Goal: Task Accomplishment & Management: Complete application form

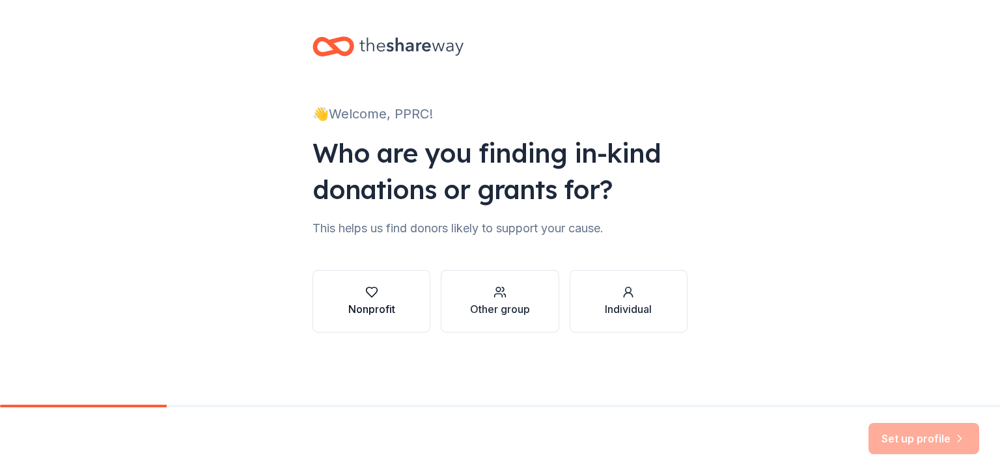
click at [393, 311] on div "Nonprofit" at bounding box center [371, 310] width 47 height 16
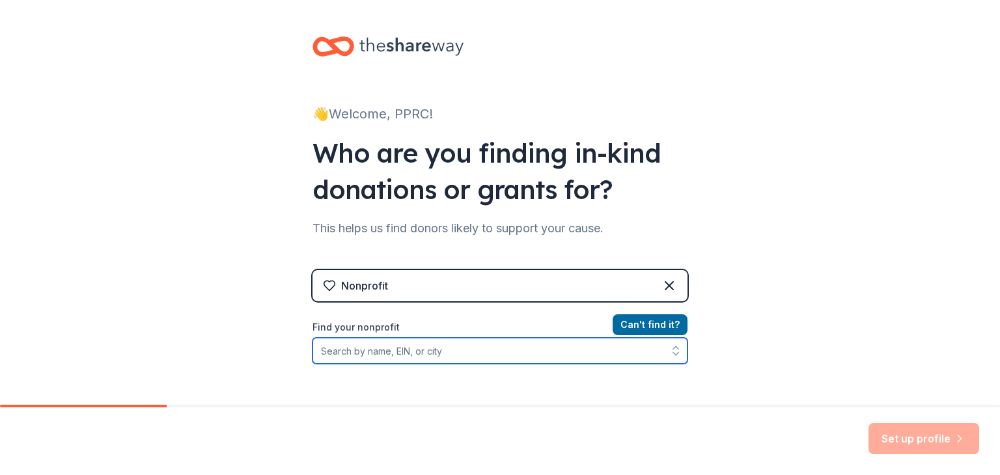
click at [644, 350] on input "Find your nonprofit" at bounding box center [500, 351] width 375 height 26
type input "p"
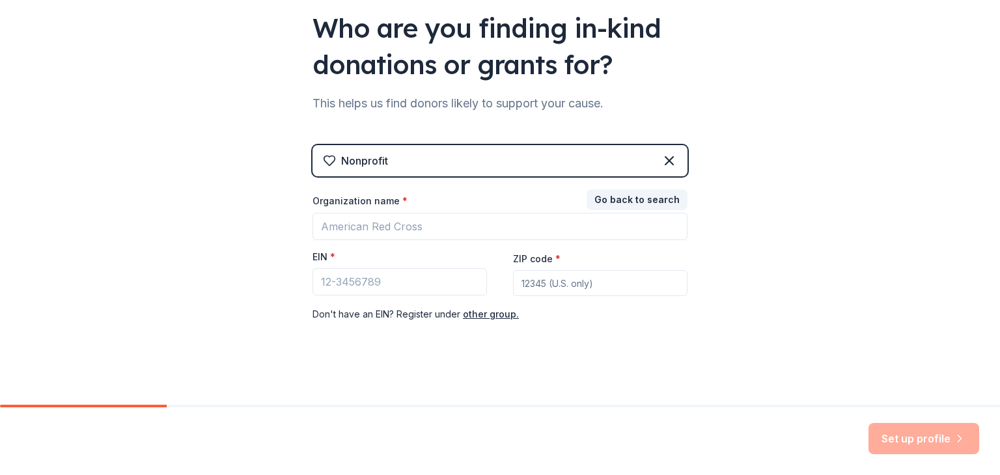
scroll to position [130, 0]
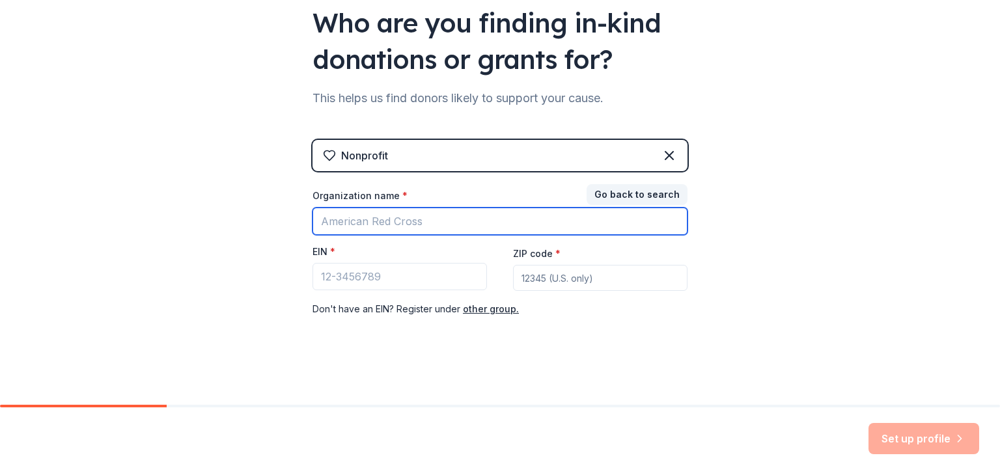
click at [417, 225] on input "Organization name *" at bounding box center [500, 221] width 375 height 27
drag, startPoint x: 413, startPoint y: 217, endPoint x: 0, endPoint y: 227, distance: 413.0
click at [0, 227] on div "👋 Welcome, PPRC! Who are you finding in-kind donations or grants for? This help…" at bounding box center [500, 138] width 1000 height 536
paste input "nt with Possibilities"
type input "Pregnant with Possibilities"
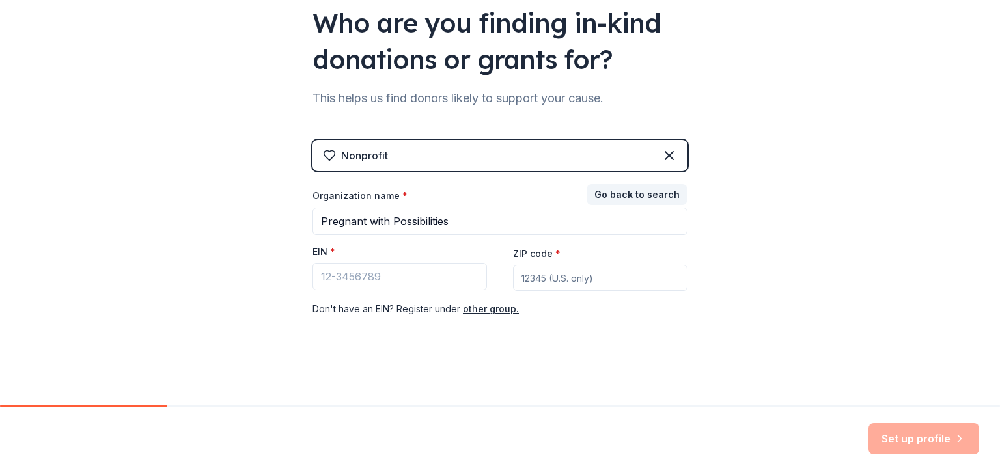
click at [566, 279] on input "ZIP code *" at bounding box center [600, 278] width 175 height 26
type input "44137"
click at [381, 274] on input "EIN *" at bounding box center [400, 276] width 175 height 27
paste input "[US_EMPLOYER_IDENTIFICATION_NUMBER]"
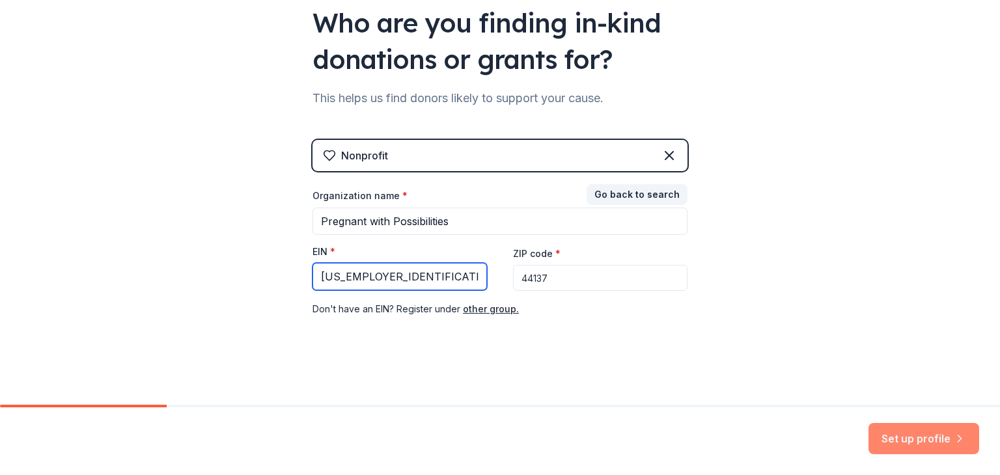
type input "[US_EMPLOYER_IDENTIFICATION_NUMBER]"
click at [912, 436] on button "Set up profile" at bounding box center [924, 438] width 111 height 31
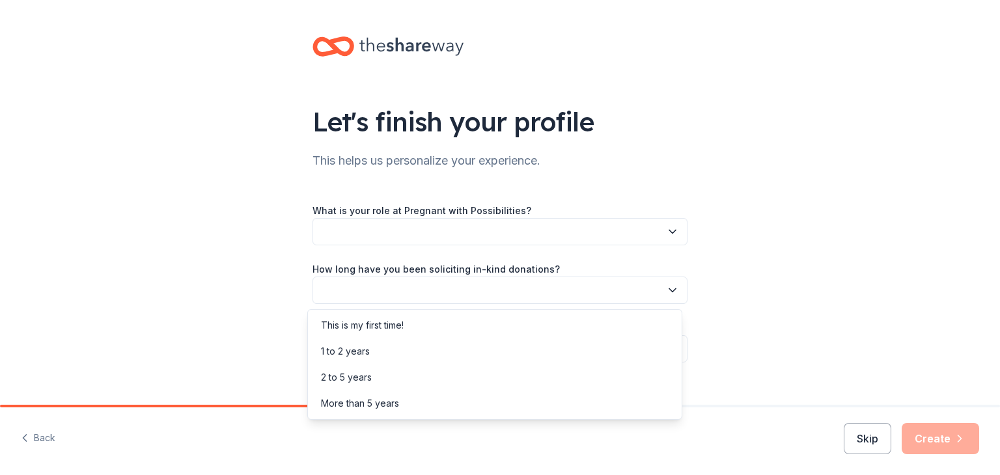
click at [542, 289] on button "button" at bounding box center [500, 290] width 375 height 27
click at [493, 406] on div "More than 5 years" at bounding box center [495, 404] width 369 height 26
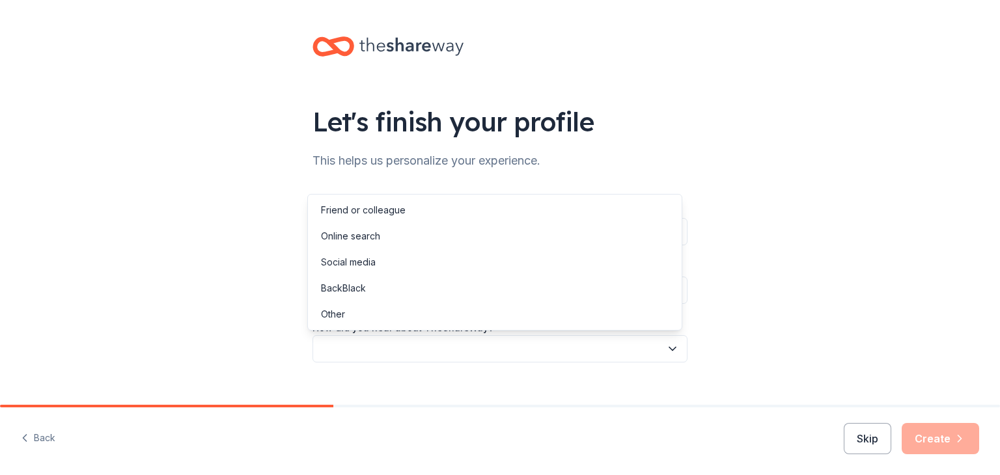
click at [515, 347] on button "button" at bounding box center [500, 348] width 375 height 27
click at [471, 231] on div "Online search" at bounding box center [495, 236] width 369 height 26
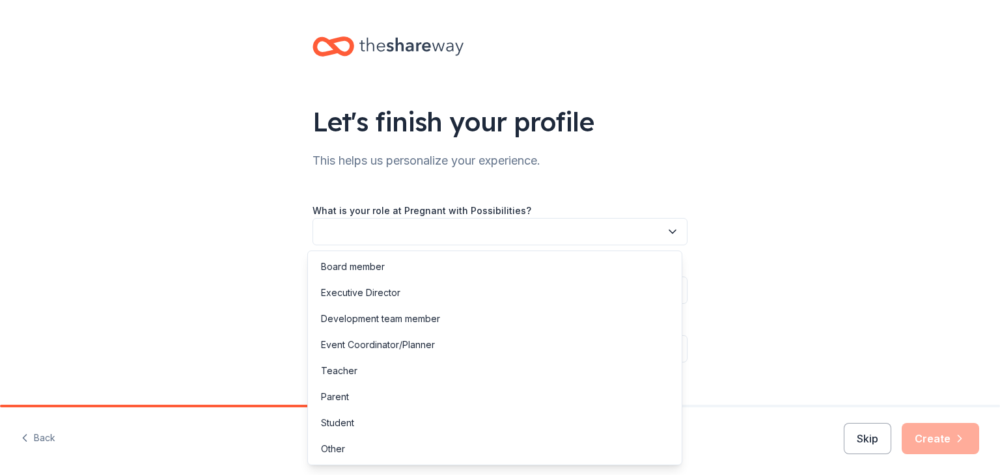
click at [477, 236] on button "button" at bounding box center [500, 231] width 375 height 27
click at [390, 451] on div "Other" at bounding box center [495, 449] width 369 height 26
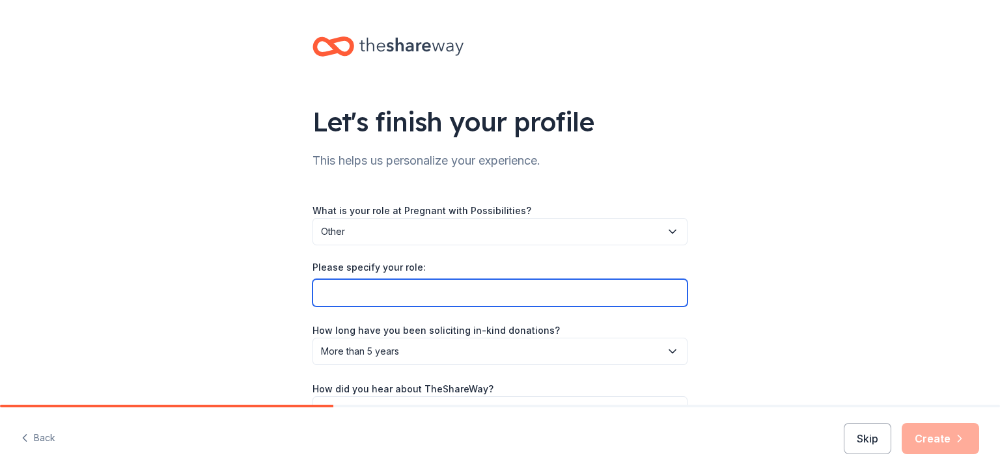
click at [462, 298] on input "Please specify your role:" at bounding box center [500, 292] width 375 height 27
type input "CEO Personal Assistant"
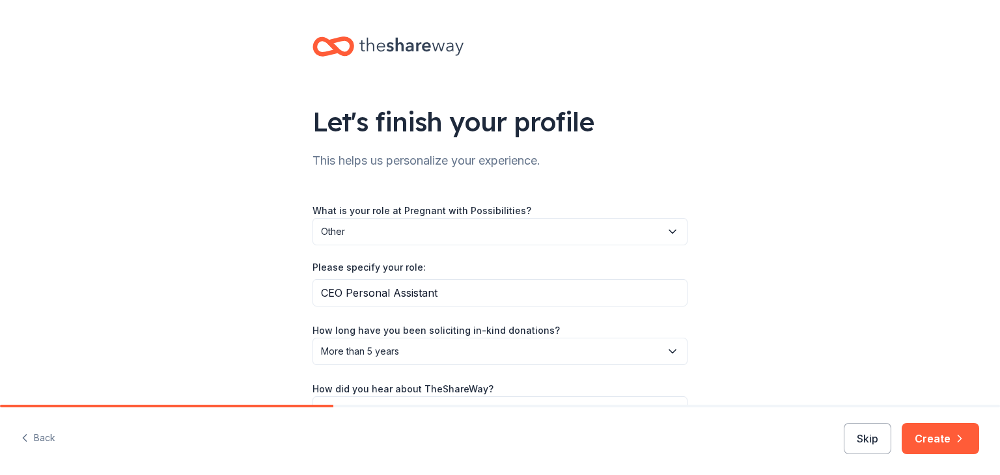
click at [826, 328] on div "Let's finish your profile This helps us personalize your experience. What is yo…" at bounding box center [500, 243] width 1000 height 486
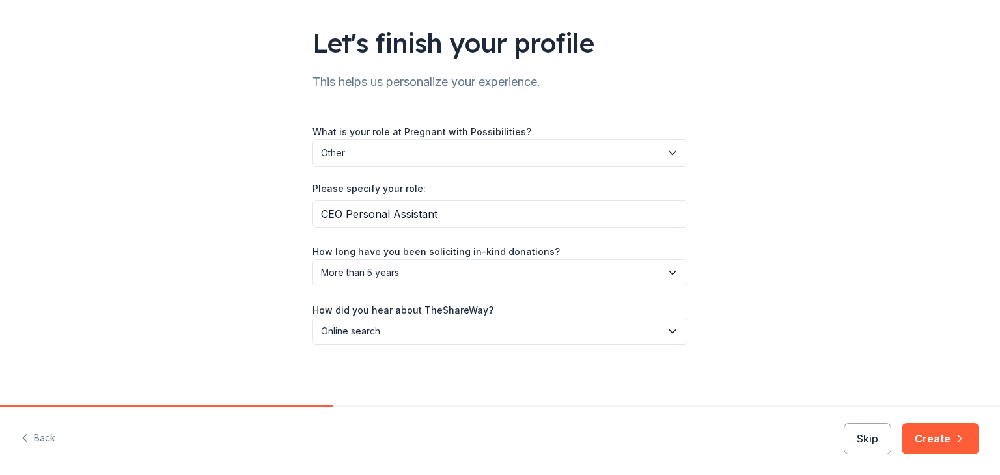
scroll to position [81, 0]
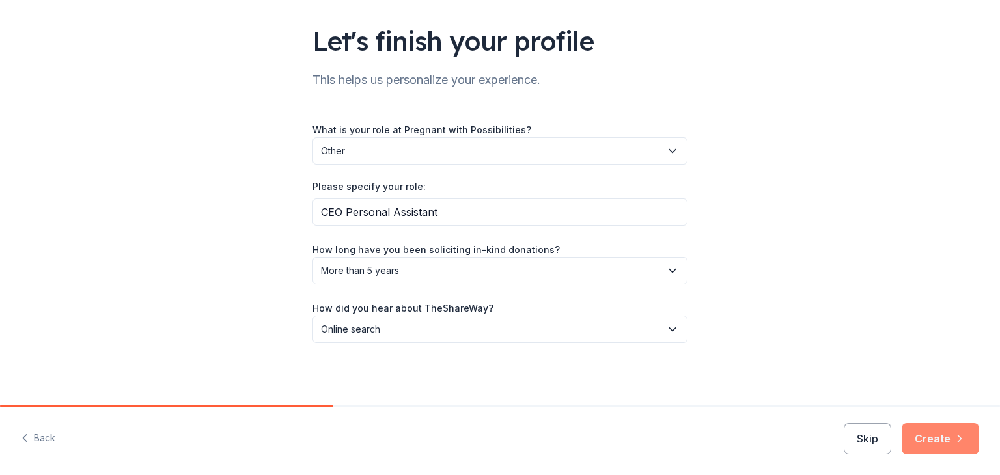
click at [951, 432] on button "Create" at bounding box center [940, 438] width 77 height 31
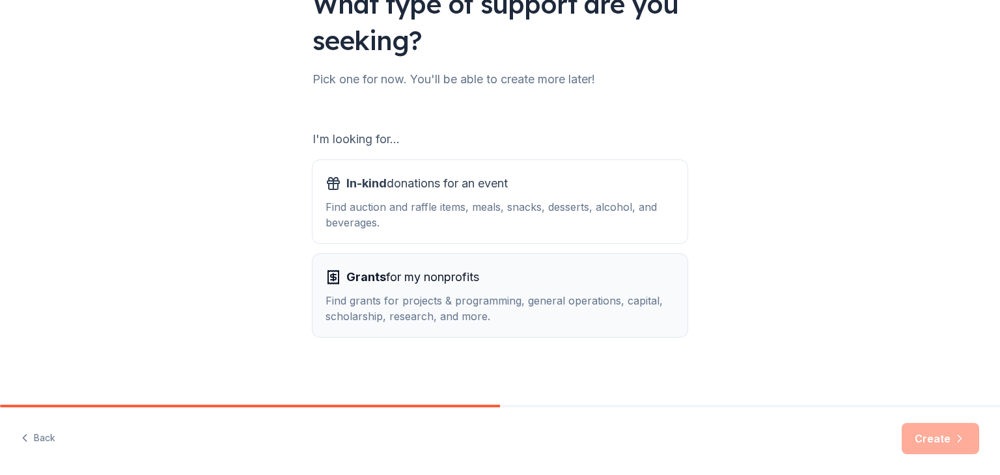
scroll to position [120, 0]
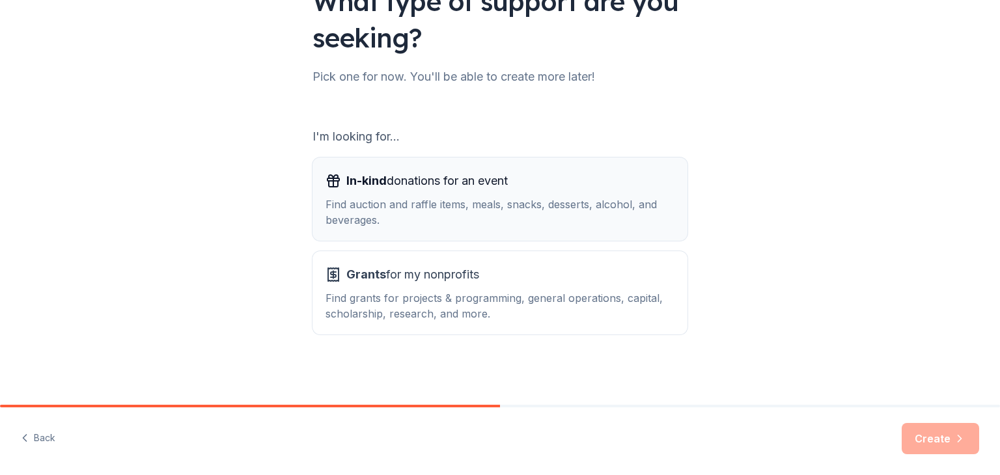
click at [383, 216] on div "Find auction and raffle items, meals, snacks, desserts, alcohol, and beverages." at bounding box center [500, 212] width 349 height 31
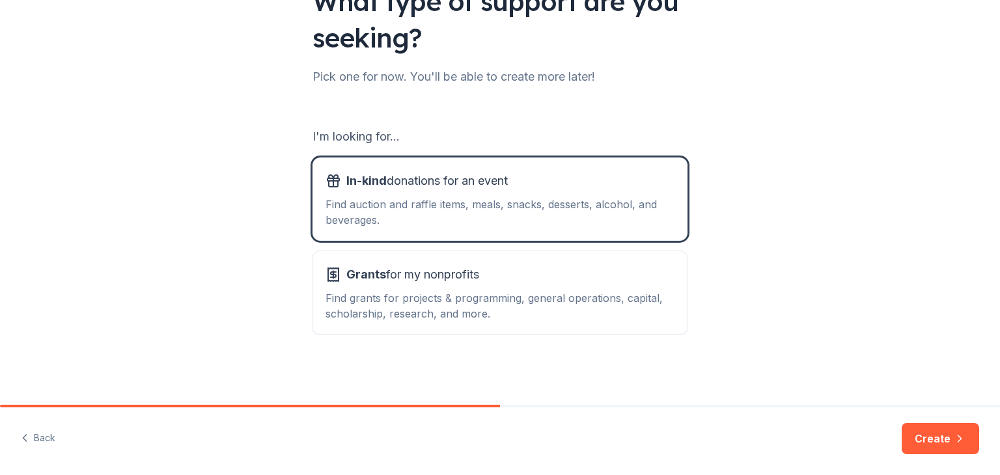
click at [903, 427] on div "Back Create" at bounding box center [500, 442] width 1000 height 68
click at [927, 448] on button "Create" at bounding box center [940, 438] width 77 height 31
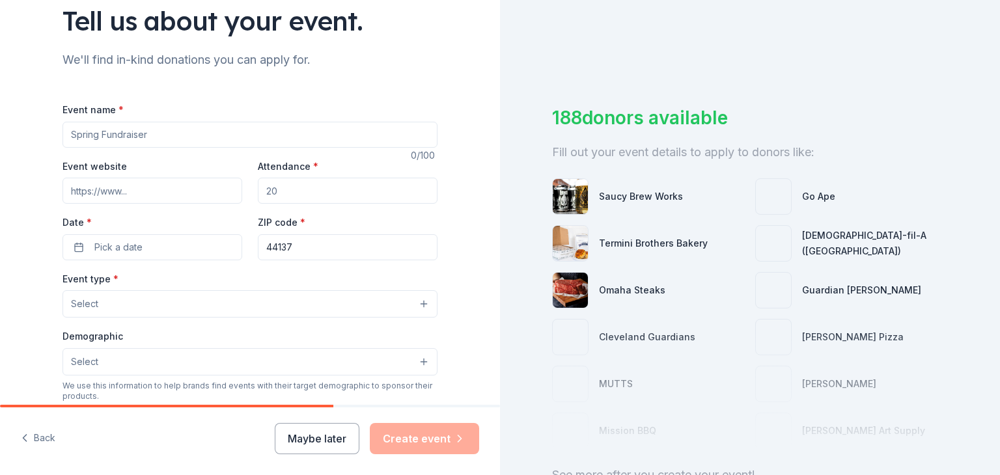
scroll to position [130, 0]
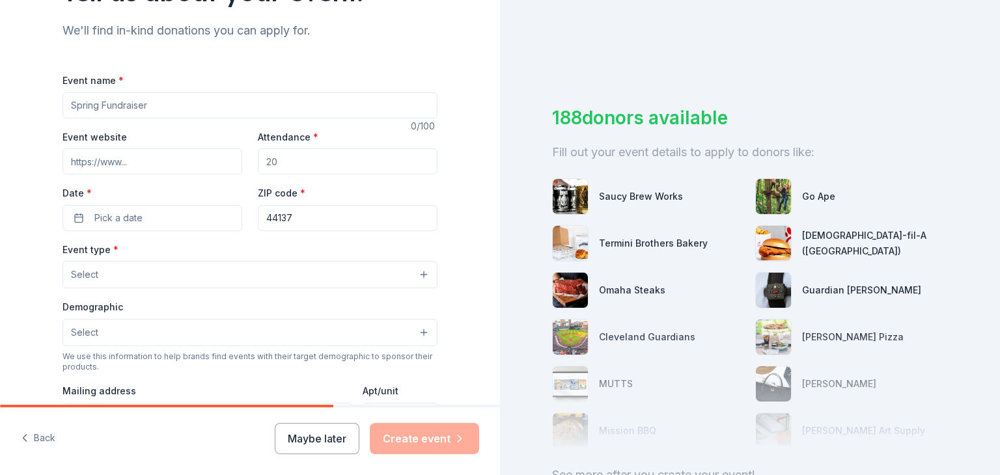
click at [217, 107] on input "Event name *" at bounding box center [250, 105] width 375 height 26
click at [175, 281] on button "Select" at bounding box center [250, 274] width 375 height 27
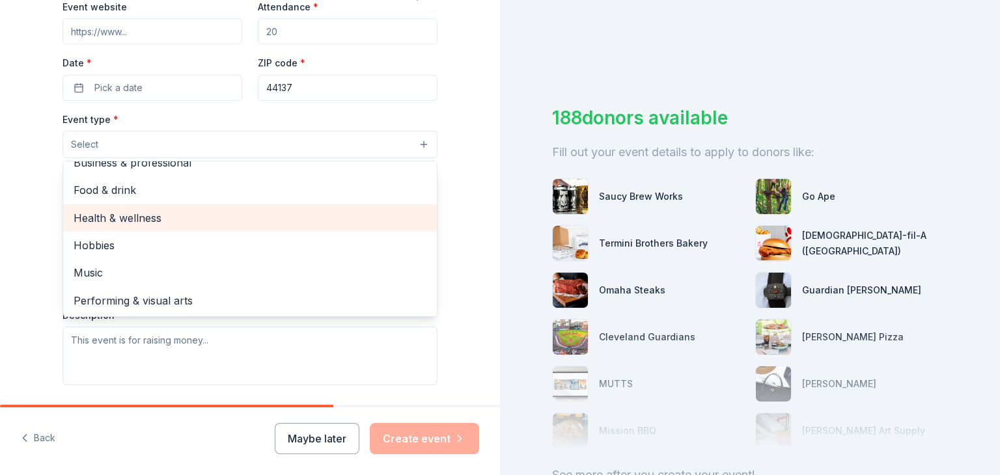
scroll to position [0, 0]
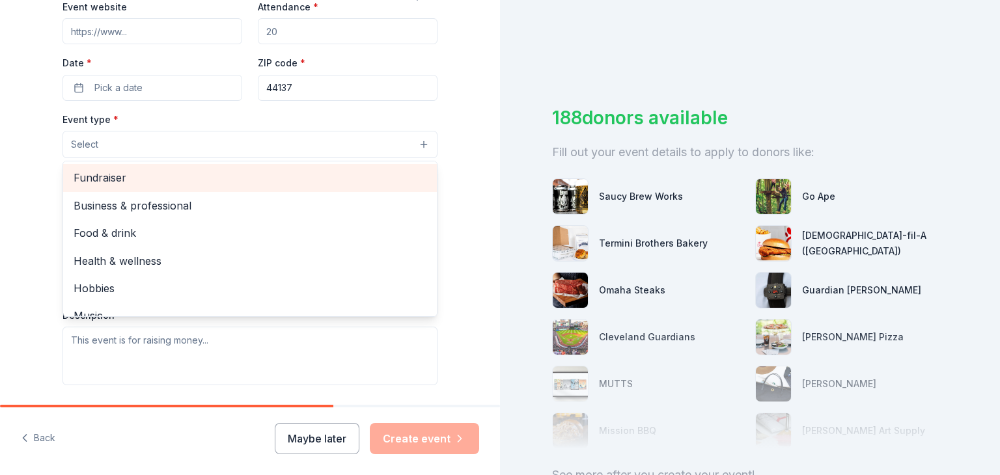
click at [186, 188] on div "Fundraiser" at bounding box center [250, 177] width 374 height 27
click at [204, 188] on span "Business & professional" at bounding box center [250, 179] width 353 height 17
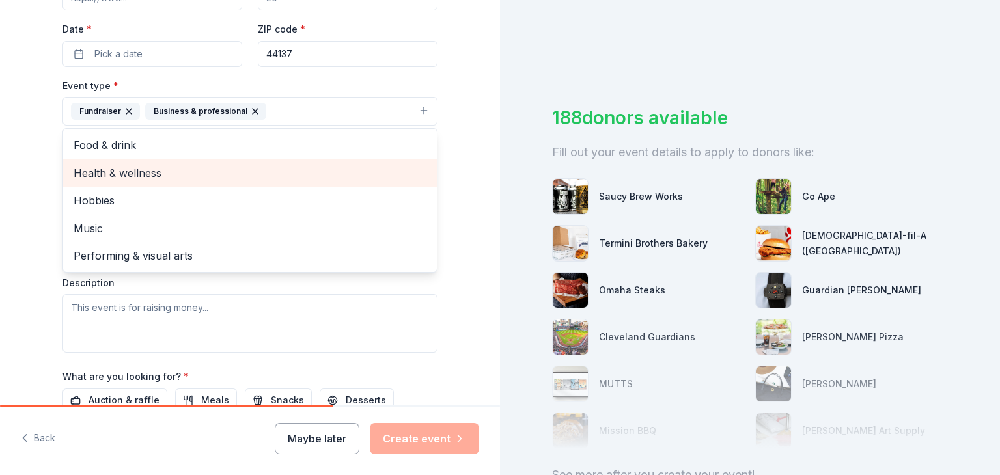
scroll to position [326, 0]
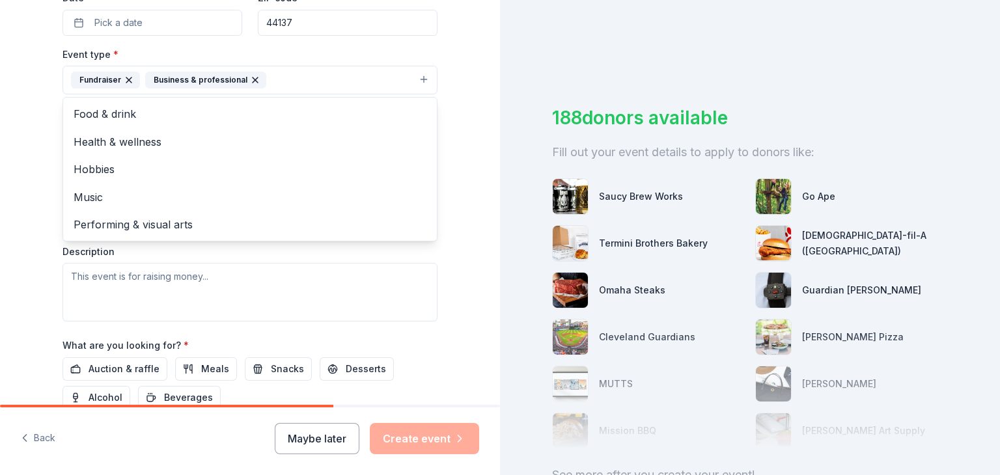
click at [49, 247] on div "Tell us about your event. We'll find in-kind donations you can apply for. Event…" at bounding box center [250, 108] width 417 height 868
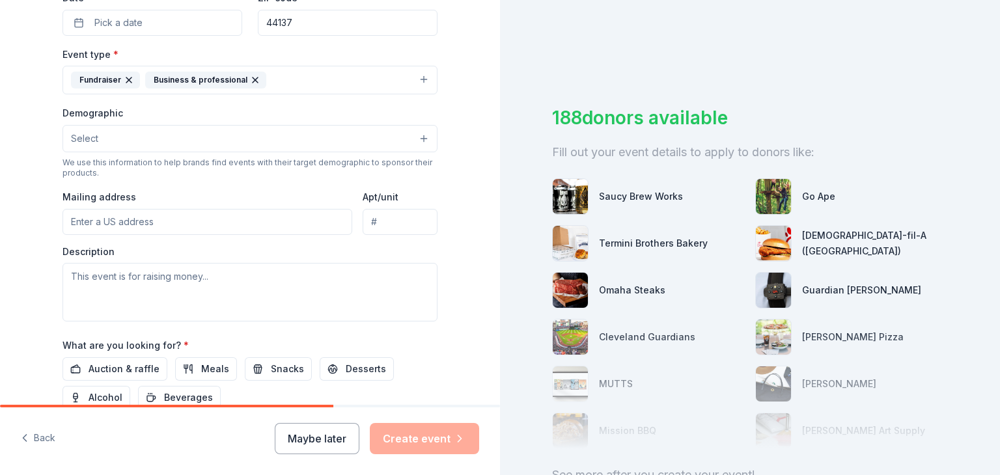
click at [230, 142] on button "Select" at bounding box center [250, 138] width 375 height 27
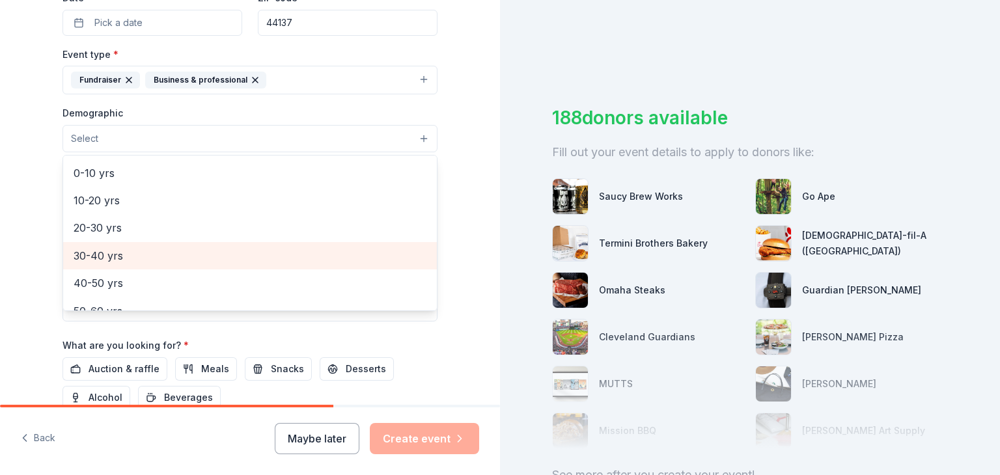
scroll to position [78, 0]
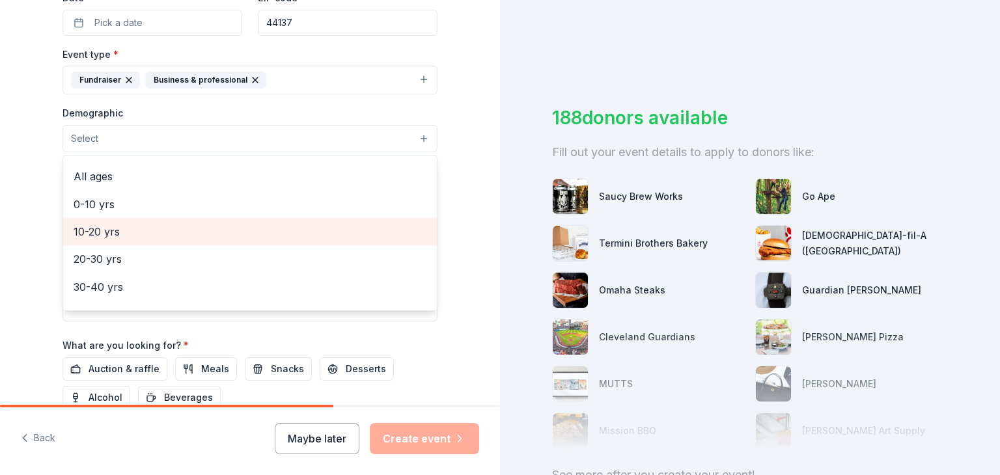
click at [94, 235] on span "10-20 yrs" at bounding box center [250, 231] width 353 height 17
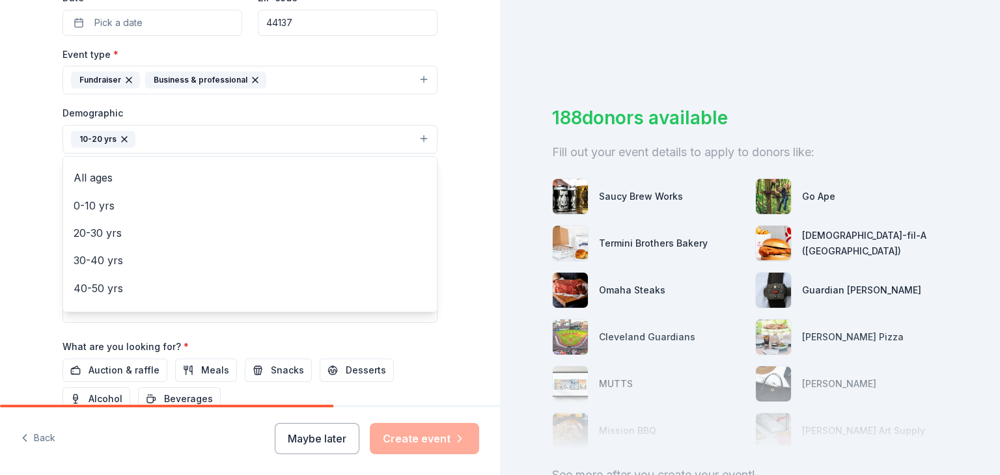
click at [121, 139] on icon "button" at bounding box center [124, 139] width 10 height 10
click at [112, 141] on button "Select" at bounding box center [250, 138] width 375 height 27
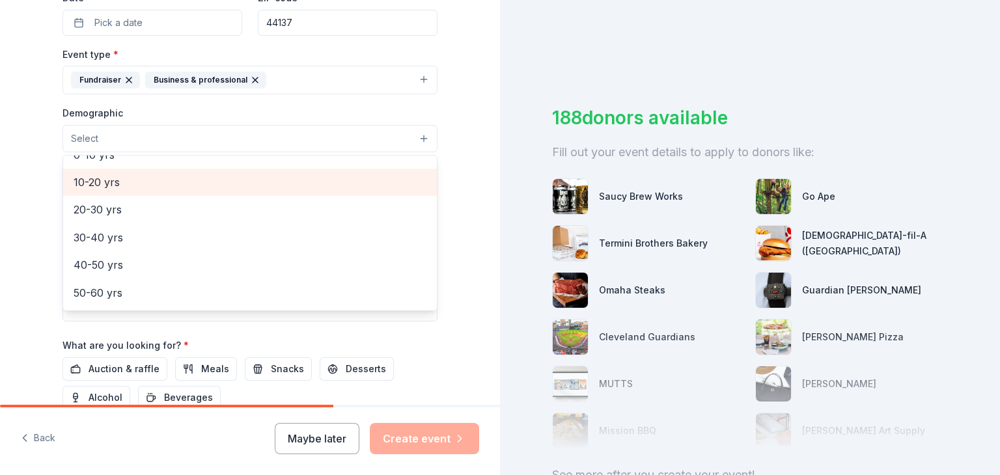
scroll to position [130, 0]
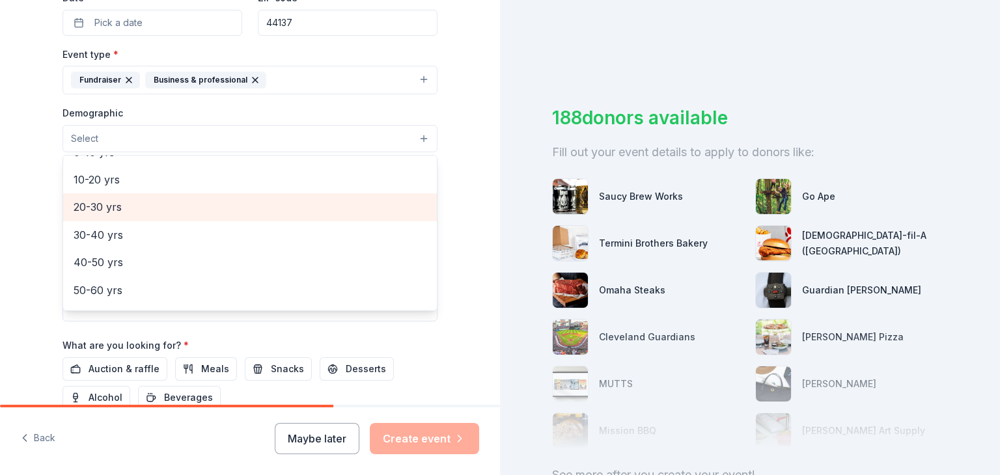
drag, startPoint x: 89, startPoint y: 209, endPoint x: 91, endPoint y: 197, distance: 12.6
click at [89, 208] on span "20-30 yrs" at bounding box center [250, 207] width 353 height 17
click at [105, 211] on span "30-40 yrs" at bounding box center [250, 208] width 353 height 17
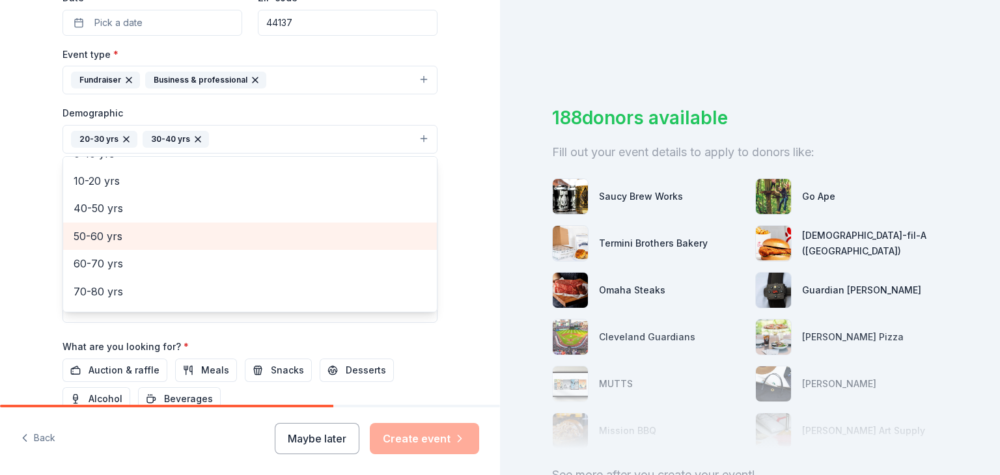
click at [108, 234] on span "50-60 yrs" at bounding box center [250, 236] width 353 height 17
click at [111, 234] on span "60-70 yrs" at bounding box center [250, 240] width 353 height 17
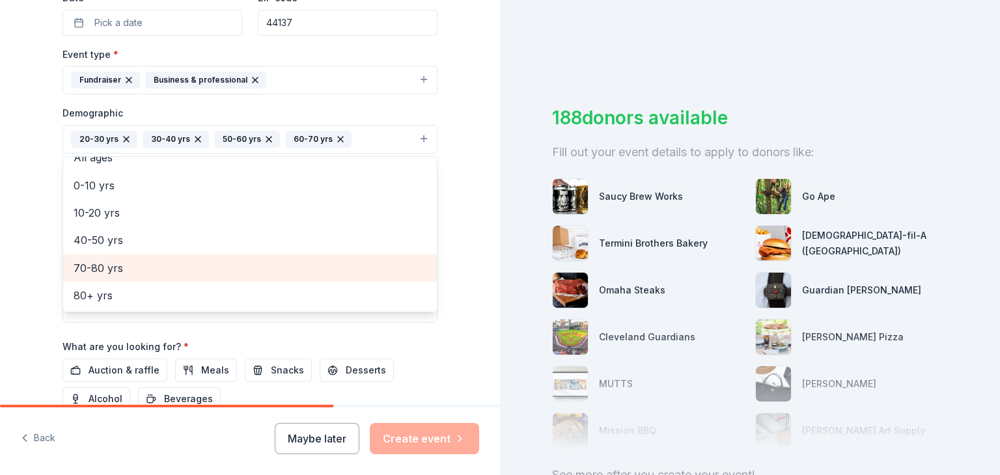
click at [105, 262] on span "70-80 yrs" at bounding box center [250, 268] width 353 height 17
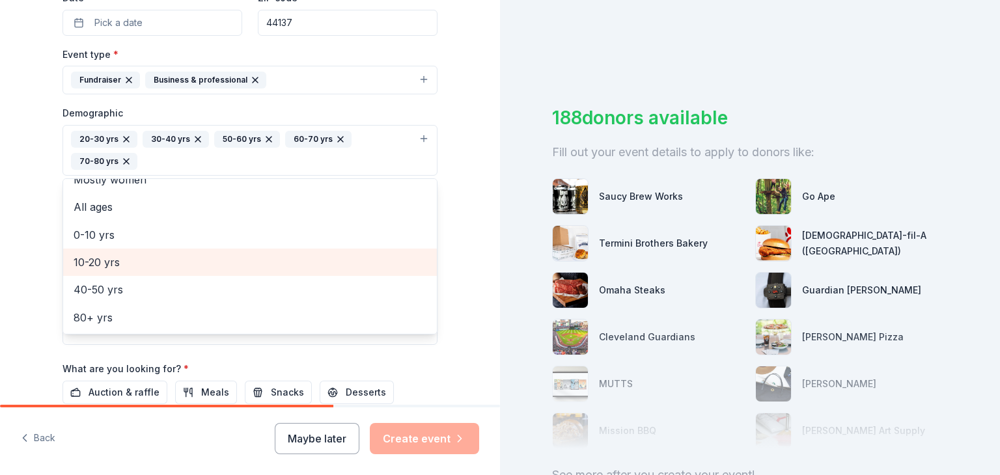
scroll to position [70, 0]
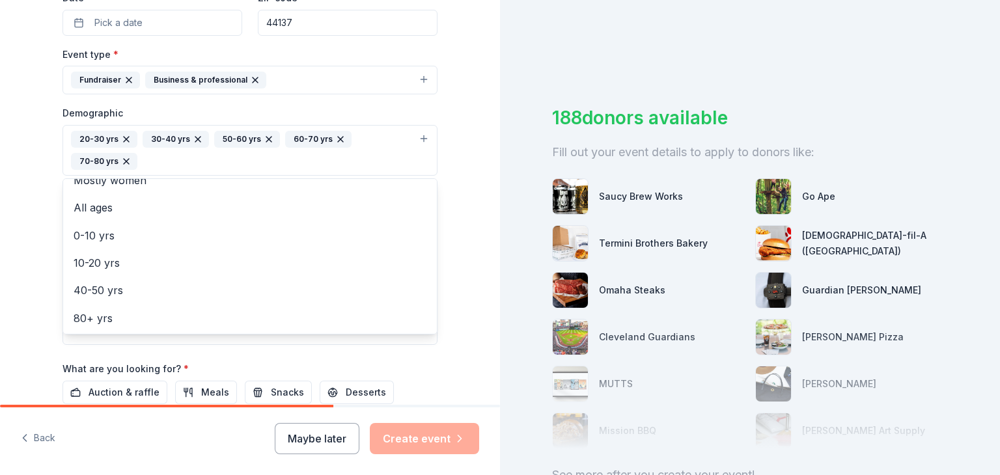
click at [45, 256] on div "Tell us about your event. We'll find in-kind donations you can apply for. Event…" at bounding box center [250, 119] width 417 height 891
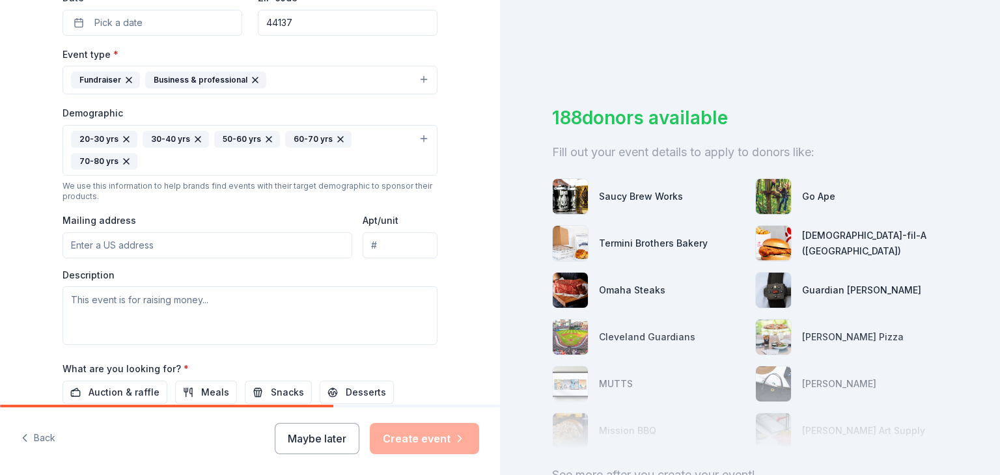
click at [186, 248] on input "Mailing address" at bounding box center [208, 245] width 290 height 26
type input "[STREET_ADDRESS]"
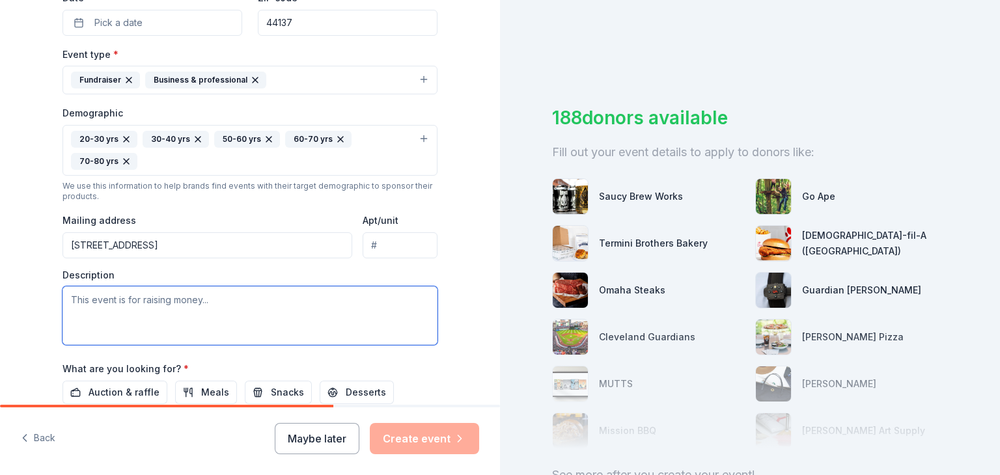
click at [255, 314] on textarea at bounding box center [250, 316] width 375 height 59
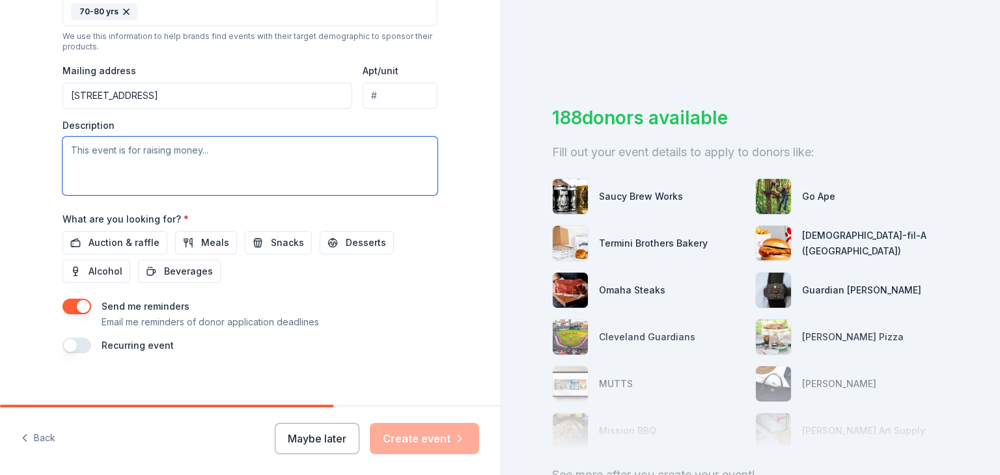
scroll to position [486, 0]
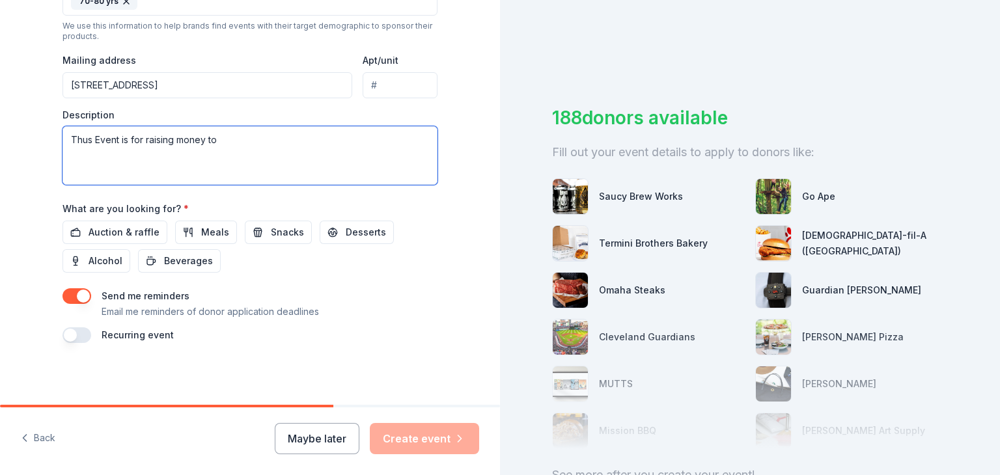
click at [229, 133] on textarea "Thus Event is for raising money to" at bounding box center [250, 155] width 375 height 59
type textarea "Thus Event is for raising money to"
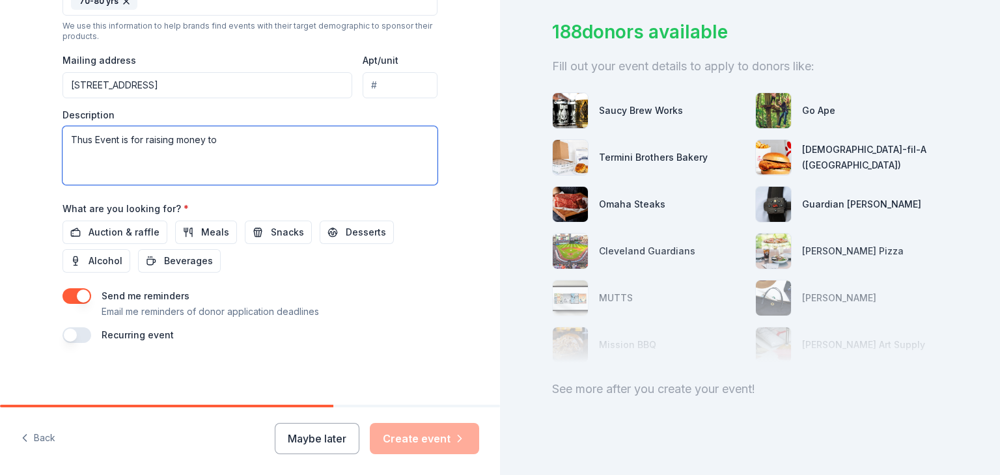
scroll to position [104, 0]
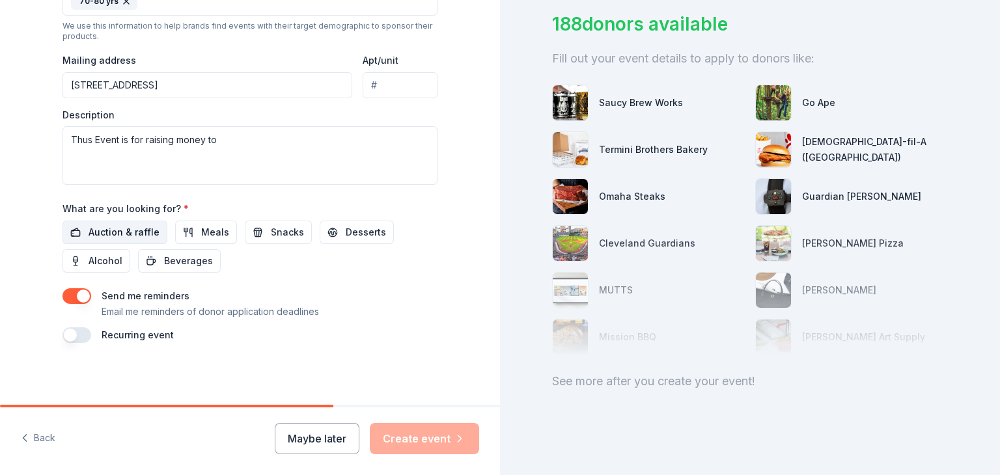
click at [102, 234] on span "Auction & raffle" at bounding box center [124, 233] width 71 height 16
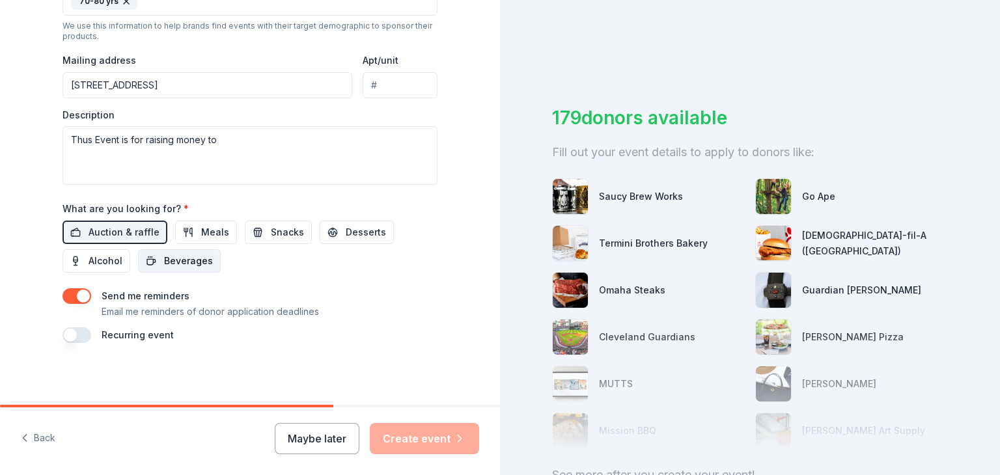
click at [164, 259] on span "Beverages" at bounding box center [188, 261] width 49 height 16
click at [175, 231] on button "Meals" at bounding box center [206, 232] width 62 height 23
click at [112, 249] on button "Alcohol" at bounding box center [97, 260] width 68 height 23
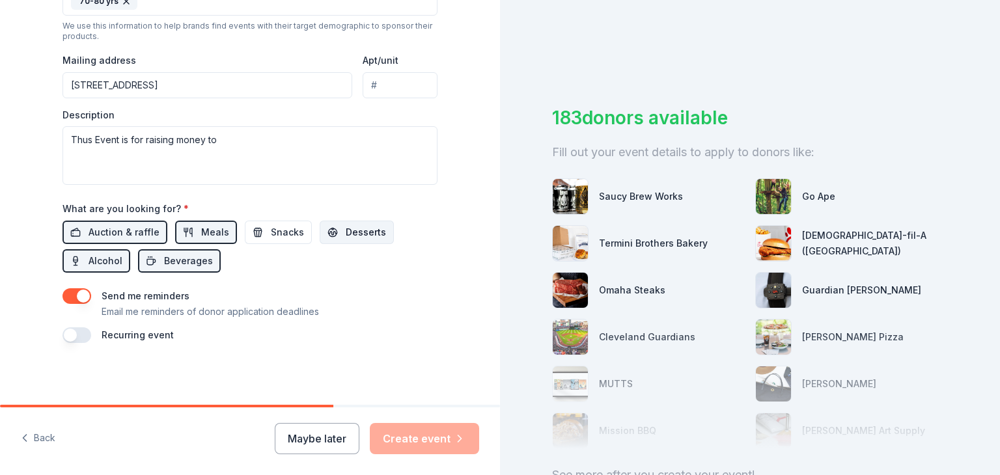
click at [347, 231] on span "Desserts" at bounding box center [366, 233] width 40 height 16
click at [249, 230] on button "Snacks" at bounding box center [278, 232] width 67 height 23
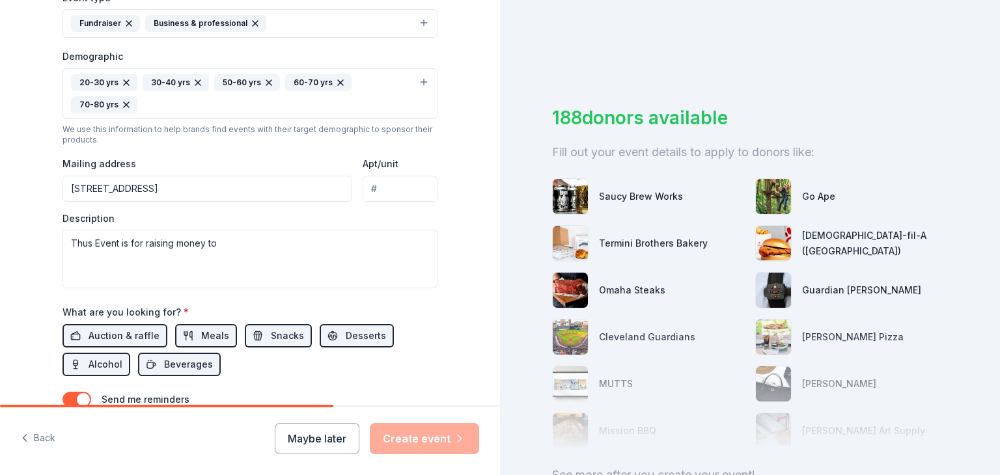
scroll to position [486, 0]
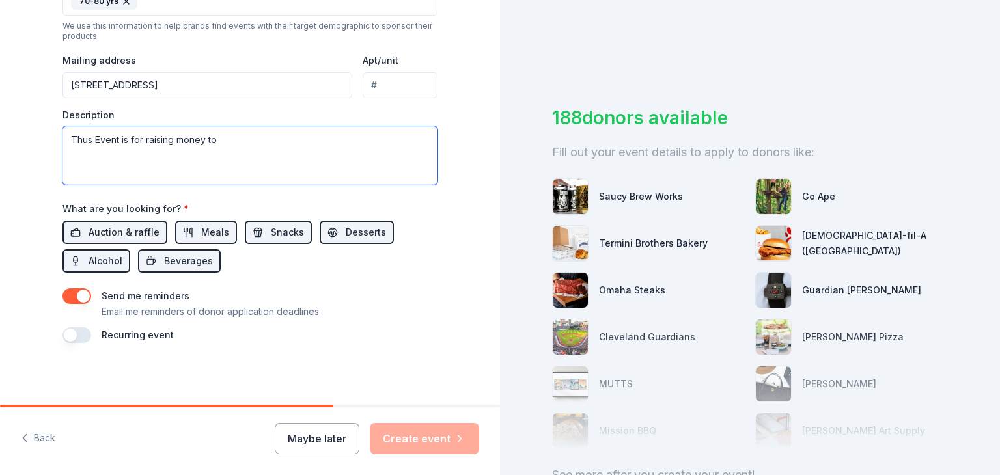
click at [235, 135] on textarea "Thus Event is for raising money to" at bounding box center [250, 155] width 375 height 59
drag, startPoint x: 240, startPoint y: 131, endPoint x: 0, endPoint y: 122, distance: 239.8
click at [83, 144] on textarea at bounding box center [250, 155] width 375 height 59
paste textarea "Lo Ipsumdol, Sitametc 5, 1444, ad 3:08 EL, Seddoeiu temp Incididuntutl Etdolore…"
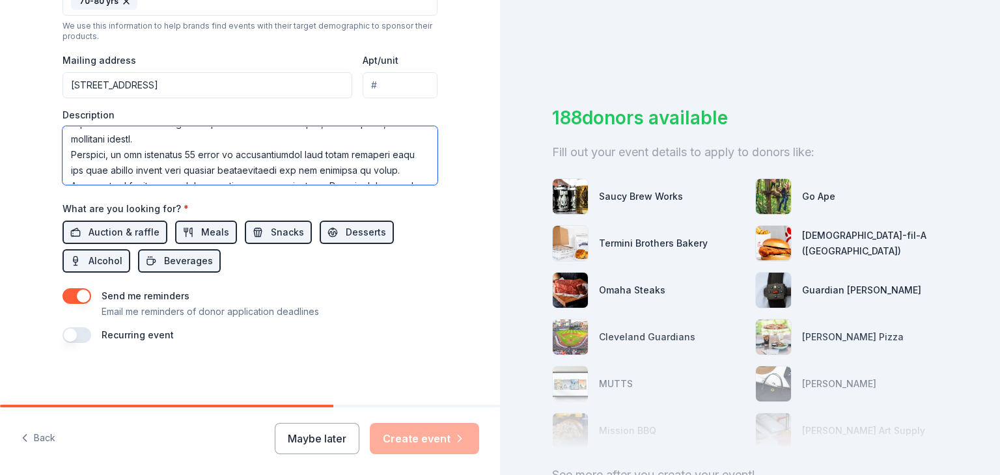
scroll to position [221, 0]
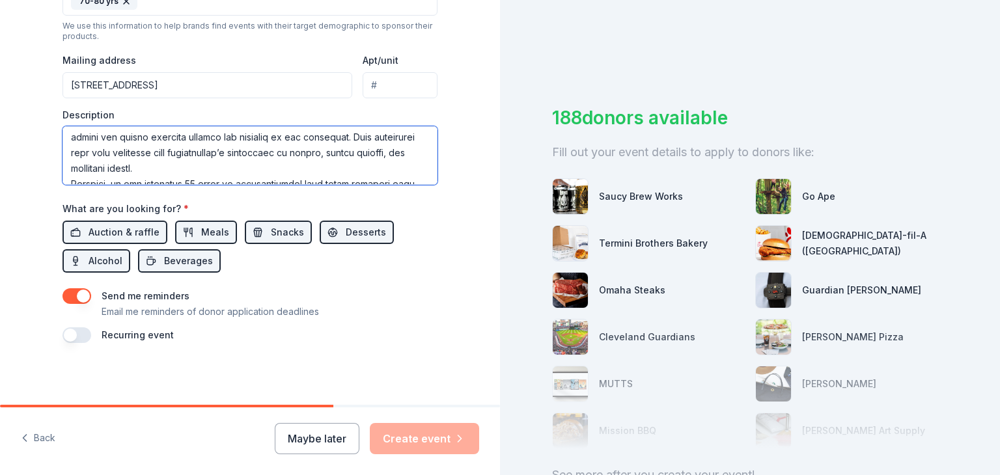
type textarea "Lo Ipsumdol, Sitametc 5, 1444, ad 3:08 EL, Seddoeiu temp Incididuntutl Etdolore…"
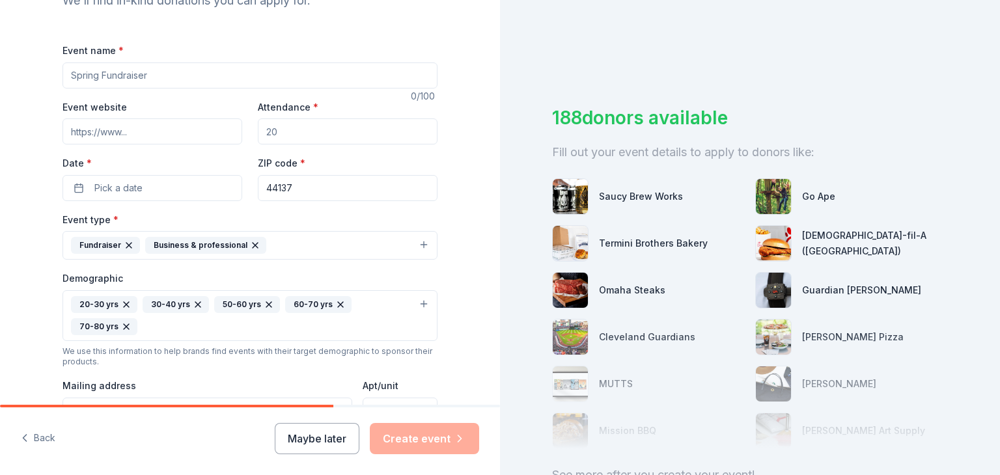
scroll to position [95, 0]
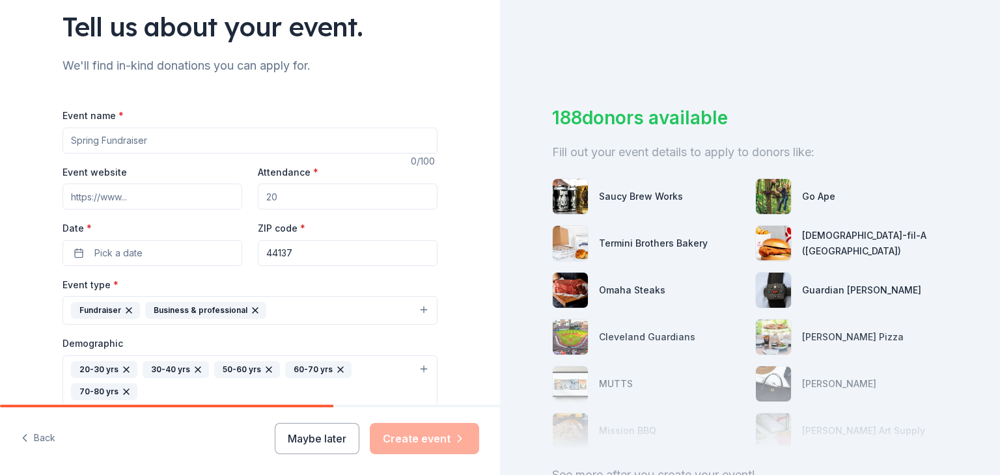
click at [305, 208] on input "Attendance *" at bounding box center [348, 197] width 180 height 26
click at [315, 220] on div "Event website Attendance * Date * Pick a date ZIP code * 44137" at bounding box center [250, 215] width 375 height 102
drag, startPoint x: 306, startPoint y: 188, endPoint x: 301, endPoint y: 193, distance: 6.9
click at [302, 191] on input "Attendance *" at bounding box center [348, 197] width 180 height 26
click at [294, 206] on input "Attendance *" at bounding box center [348, 197] width 180 height 26
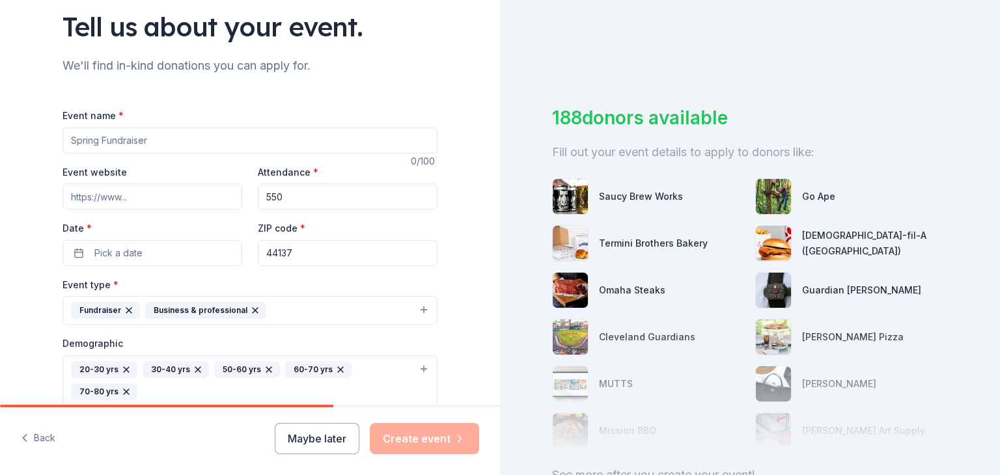
type input "550"
click at [148, 196] on input "Event website" at bounding box center [153, 197] width 180 height 26
click at [119, 193] on input "Event website" at bounding box center [153, 197] width 180 height 26
paste input "[URL][DOMAIN_NAME]"
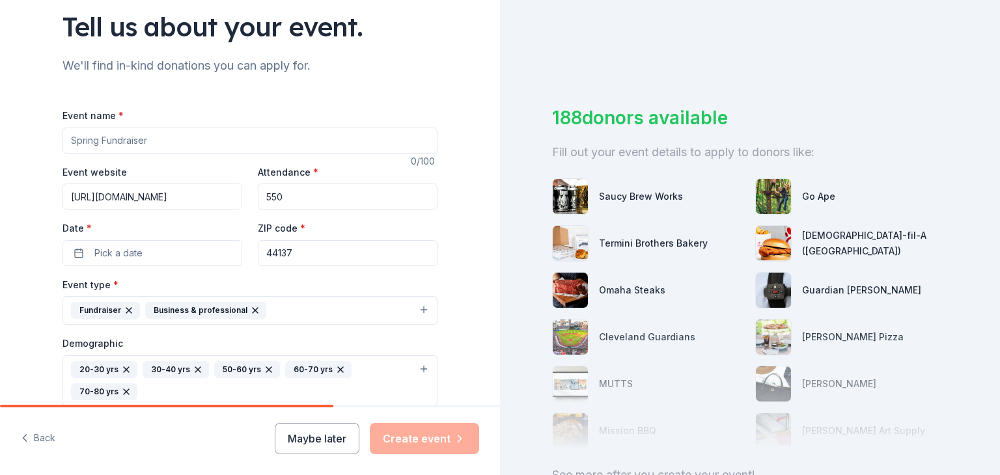
type input "[URL][DOMAIN_NAME]"
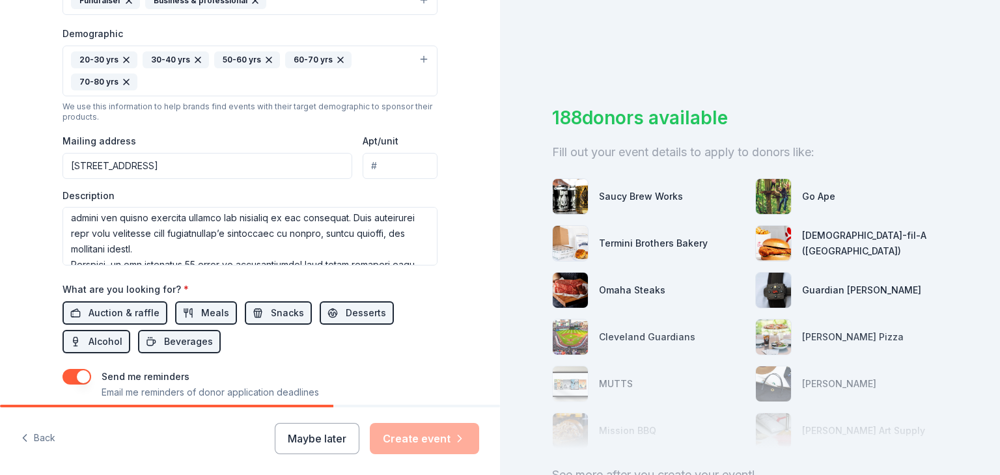
scroll to position [486, 0]
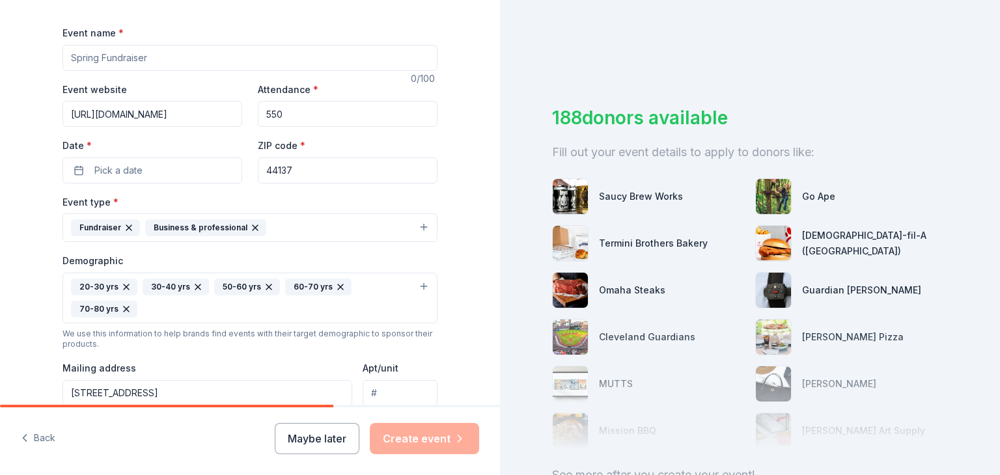
scroll to position [160, 0]
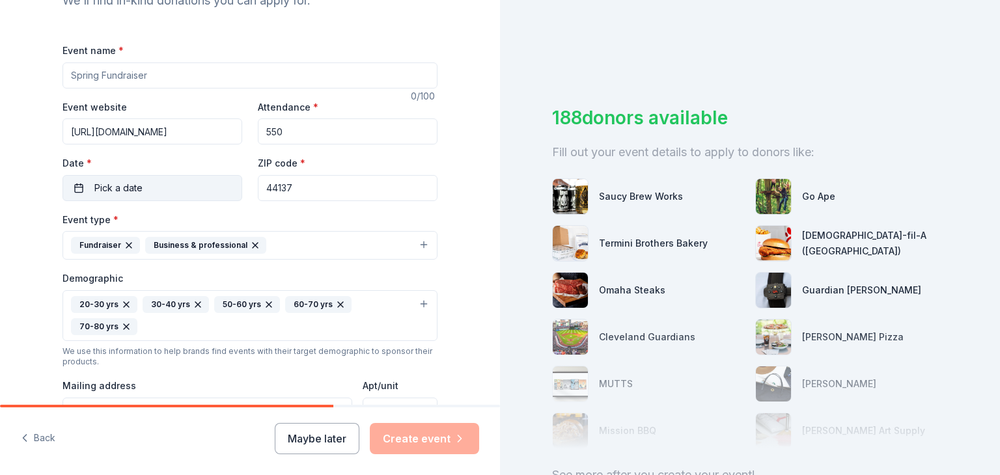
click at [122, 191] on span "Pick a date" at bounding box center [118, 188] width 48 height 16
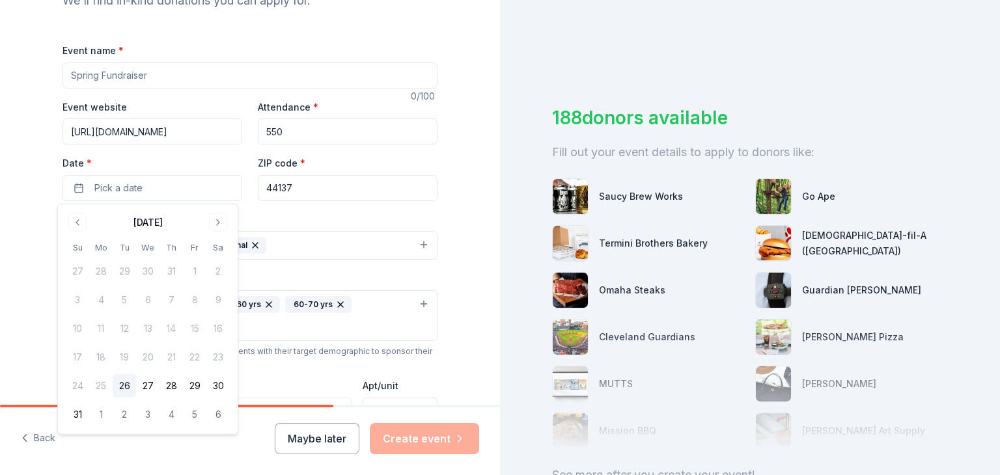
click at [206, 223] on div "[DATE]" at bounding box center [148, 221] width 164 height 18
click at [216, 223] on button "Go to next month" at bounding box center [218, 223] width 18 height 18
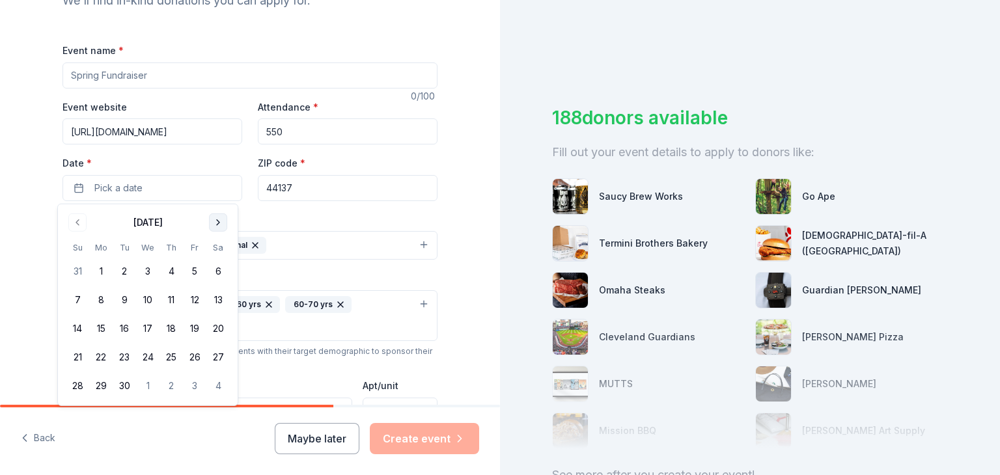
click at [216, 223] on button "Go to next month" at bounding box center [218, 223] width 18 height 18
click at [221, 299] on button "8" at bounding box center [217, 299] width 23 height 23
click at [462, 329] on div "Tell us about your event. We'll find in-kind donations you can apply for. Event…" at bounding box center [250, 285] width 500 height 891
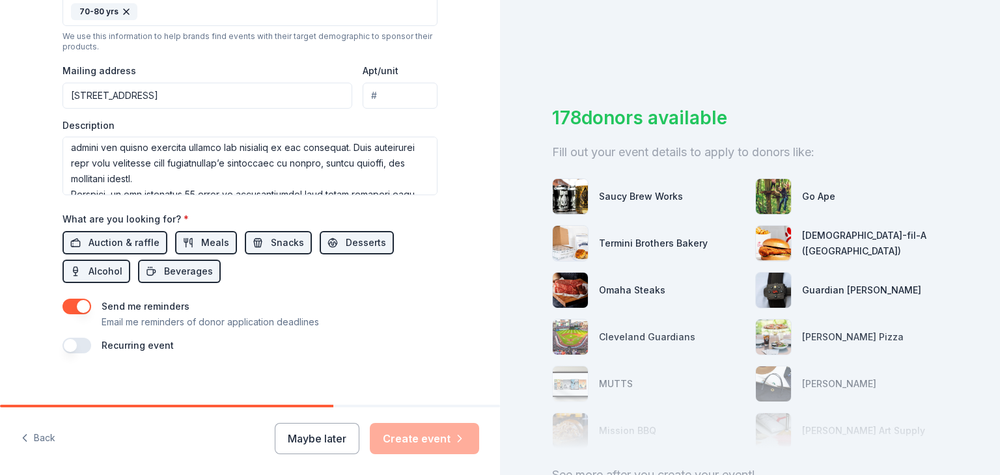
scroll to position [486, 0]
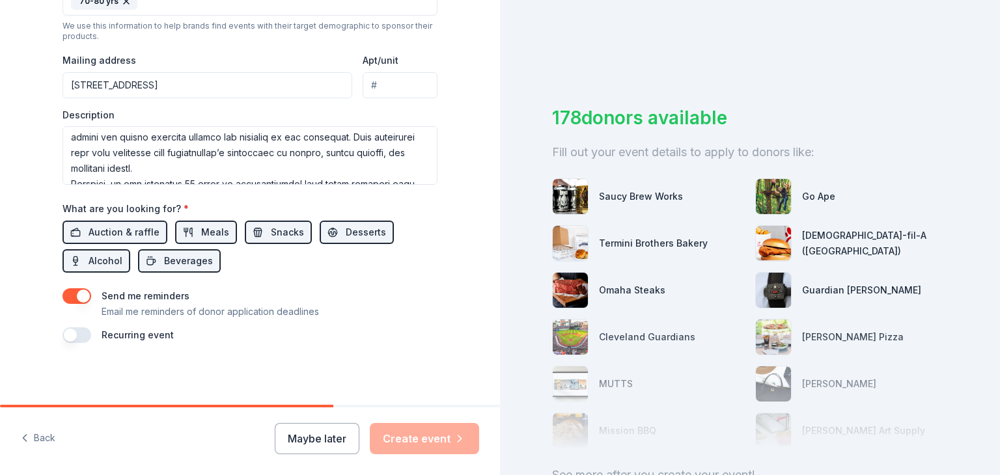
click at [432, 434] on div "Maybe later Create event" at bounding box center [377, 438] width 204 height 31
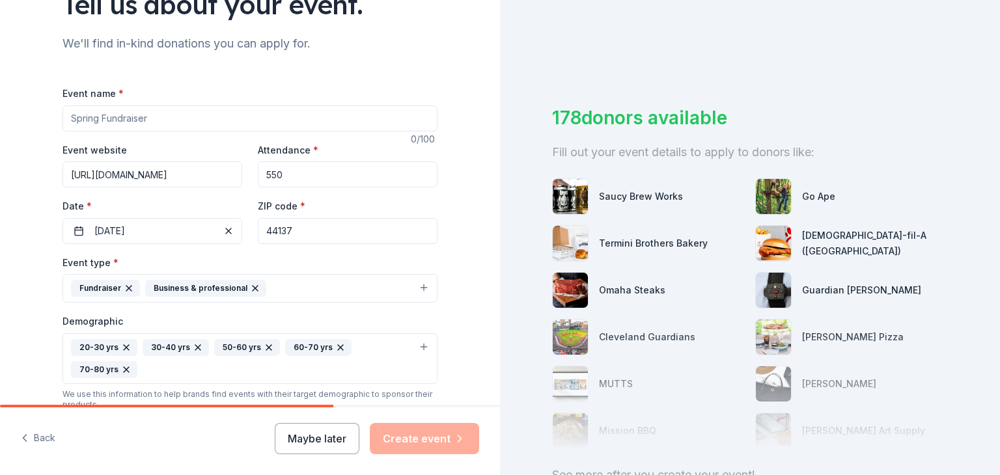
scroll to position [95, 0]
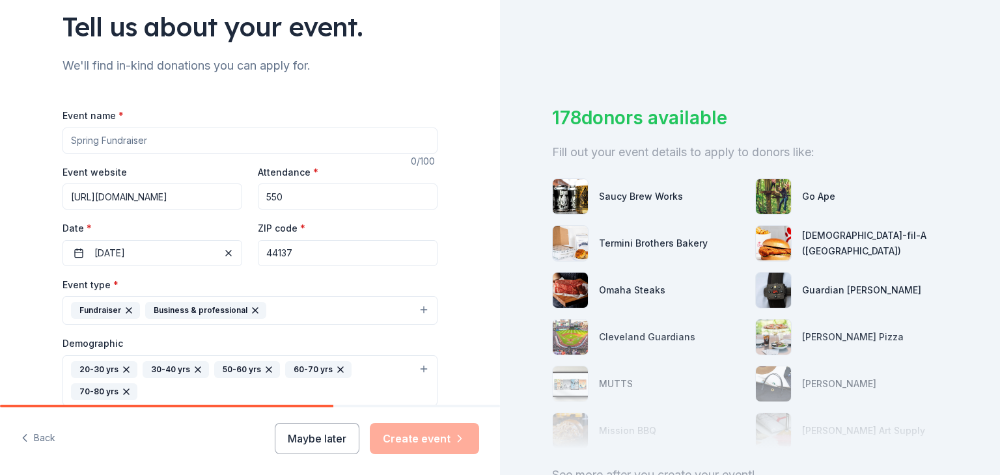
click at [137, 144] on input "Event name *" at bounding box center [250, 141] width 375 height 26
paste input "[URL][DOMAIN_NAME]"
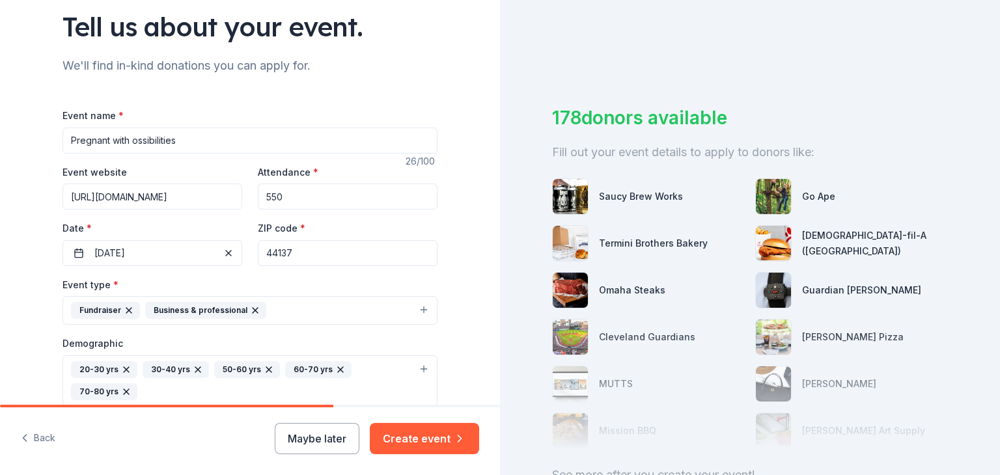
click at [156, 169] on div "Event website [URL][DOMAIN_NAME]" at bounding box center [153, 187] width 180 height 46
click at [148, 142] on input "Pregnant with" at bounding box center [250, 141] width 375 height 26
type input "Pregnant with Possibilities 10 year Anniversary Gala"
click at [438, 444] on button "Create event" at bounding box center [424, 438] width 109 height 31
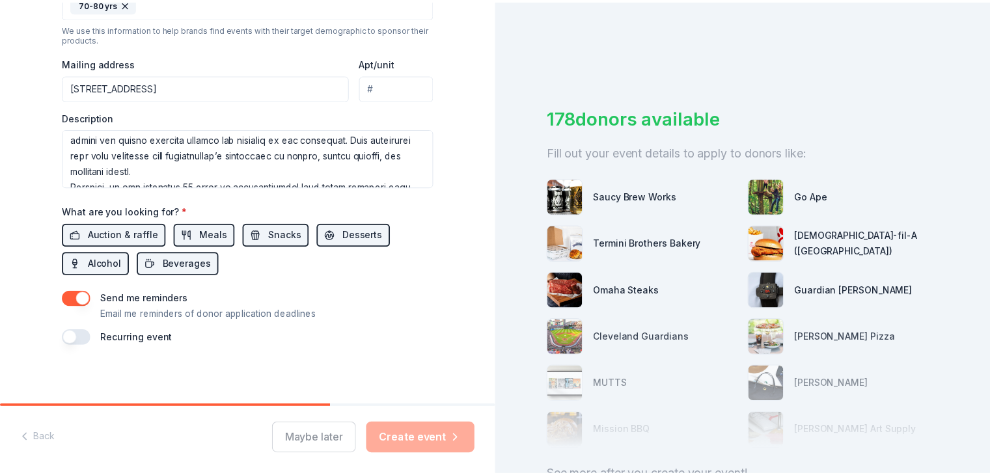
scroll to position [486, 0]
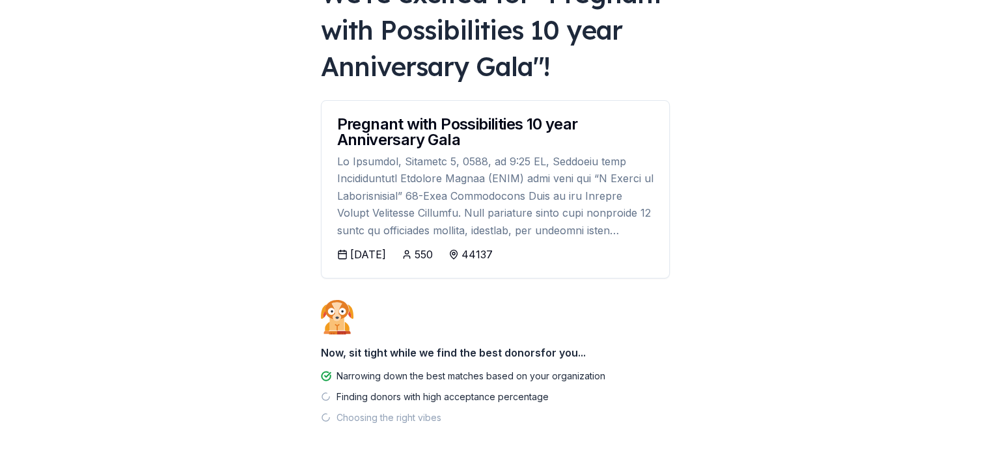
scroll to position [130, 0]
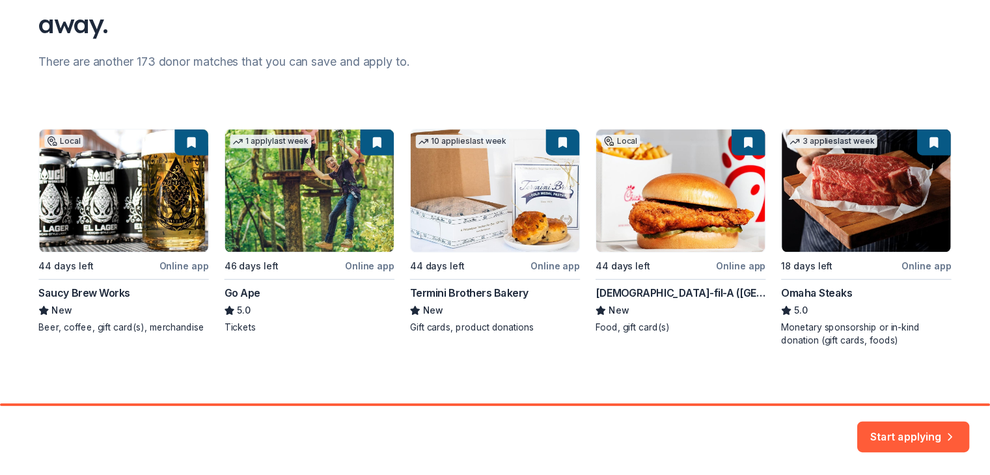
scroll to position [143, 0]
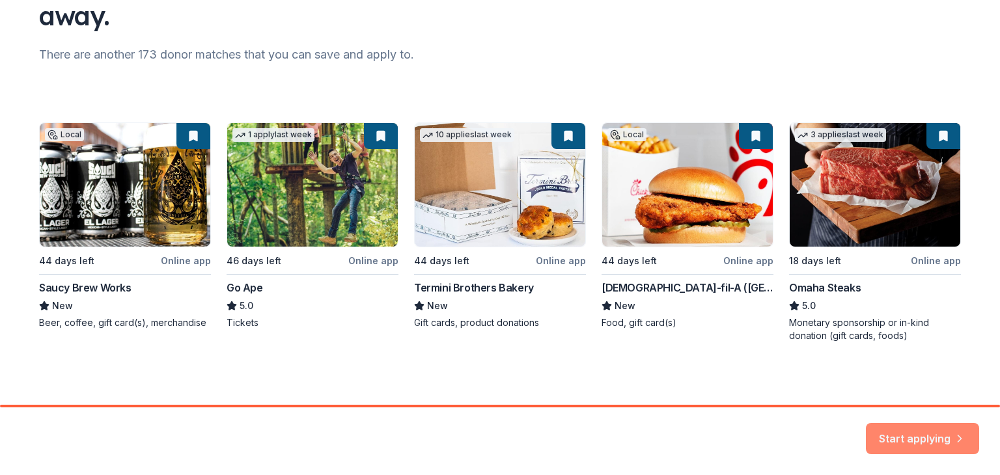
click at [931, 425] on button "Start applying" at bounding box center [922, 430] width 113 height 31
click at [911, 438] on div "Start applying" at bounding box center [922, 438] width 113 height 31
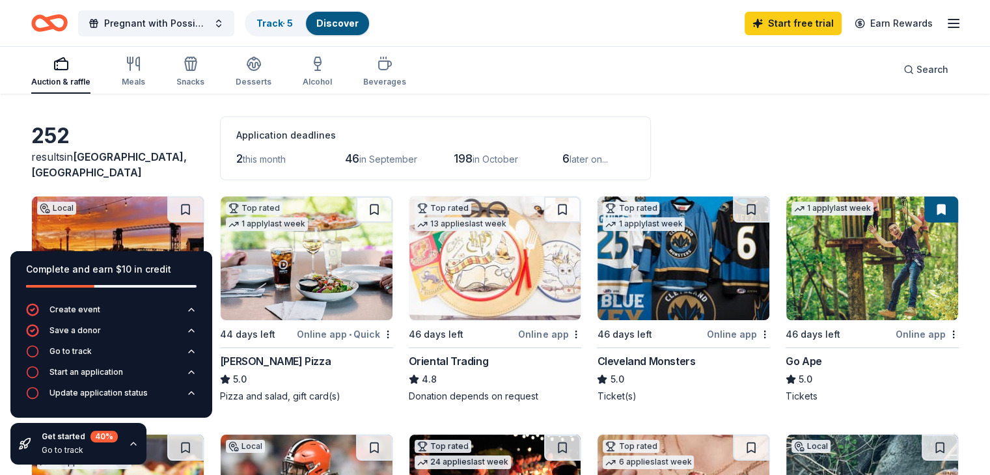
scroll to position [130, 0]
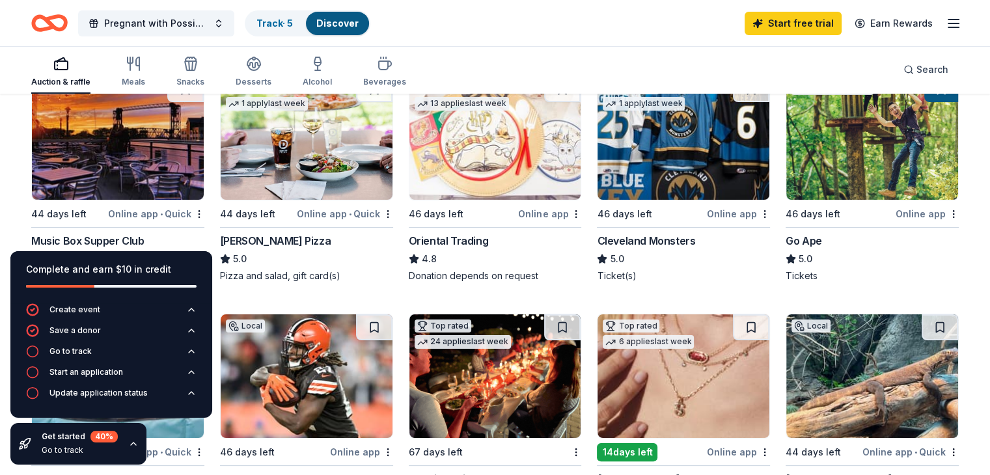
scroll to position [195, 0]
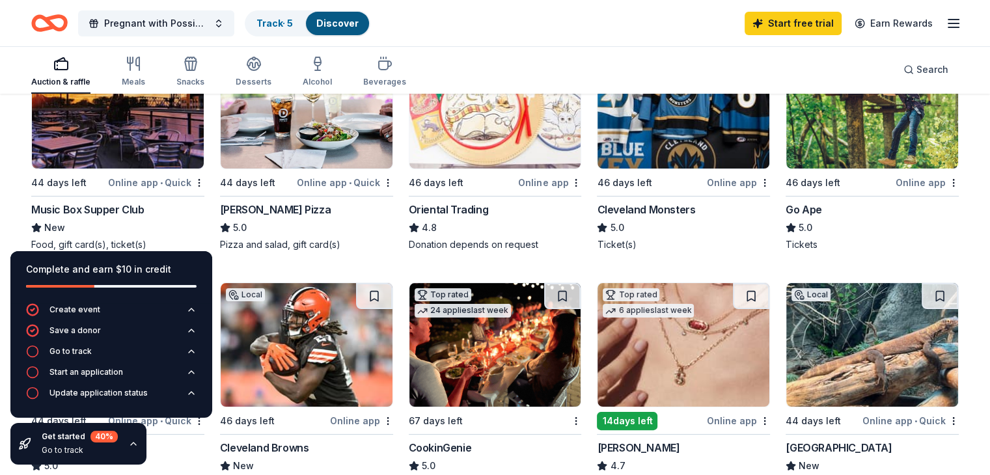
click at [666, 162] on img at bounding box center [684, 107] width 172 height 124
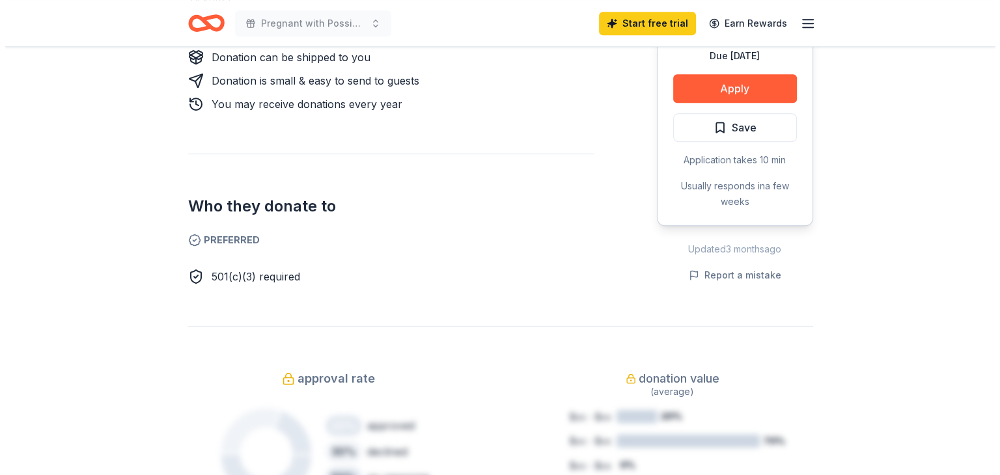
scroll to position [651, 0]
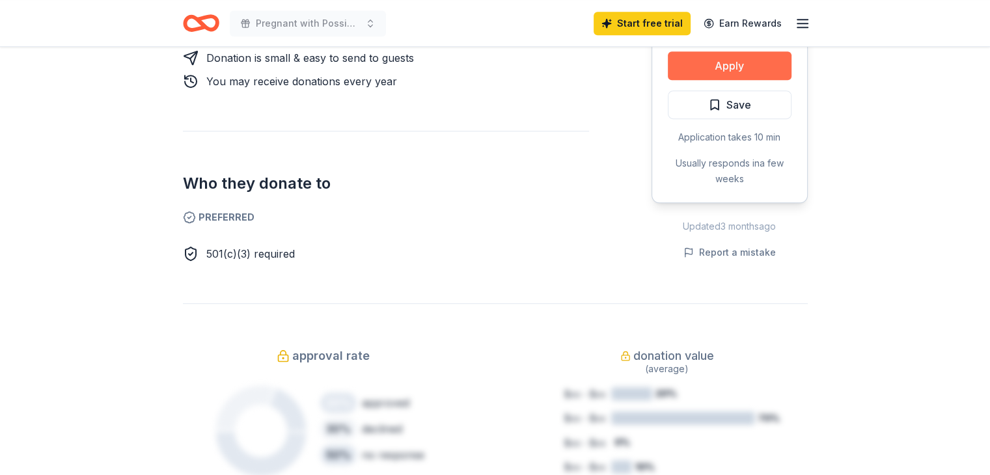
click at [763, 60] on button "Apply" at bounding box center [730, 65] width 124 height 29
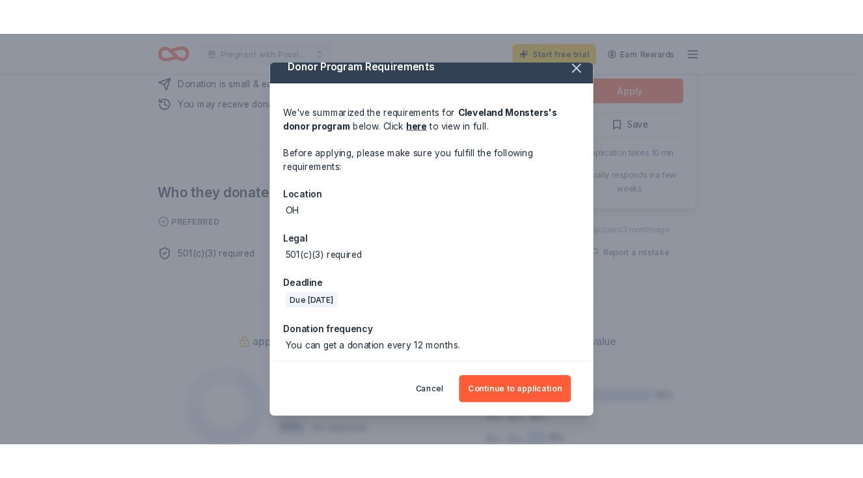
scroll to position [17, 0]
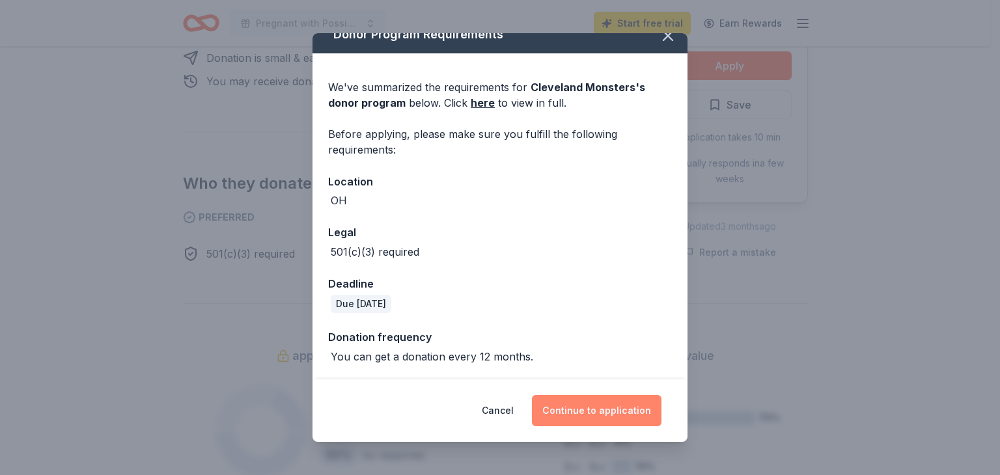
click at [606, 401] on button "Continue to application" at bounding box center [597, 410] width 130 height 31
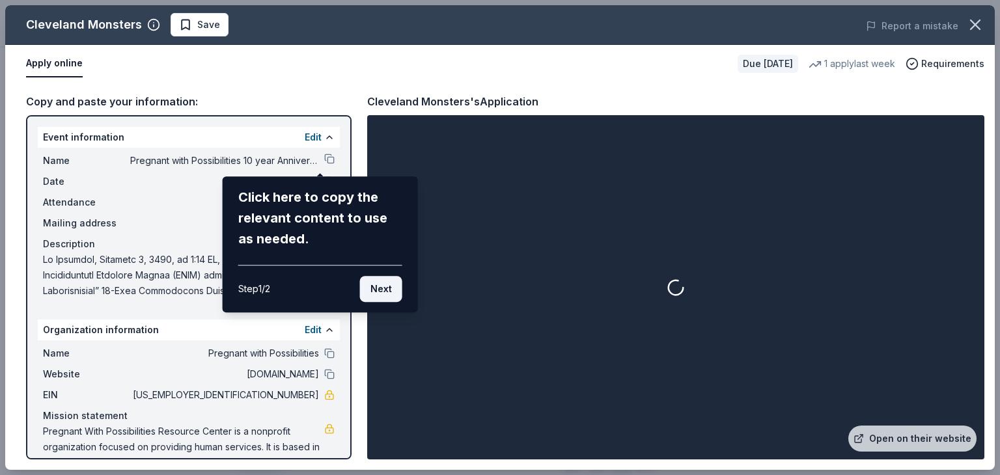
click at [387, 289] on button "Next" at bounding box center [381, 289] width 42 height 26
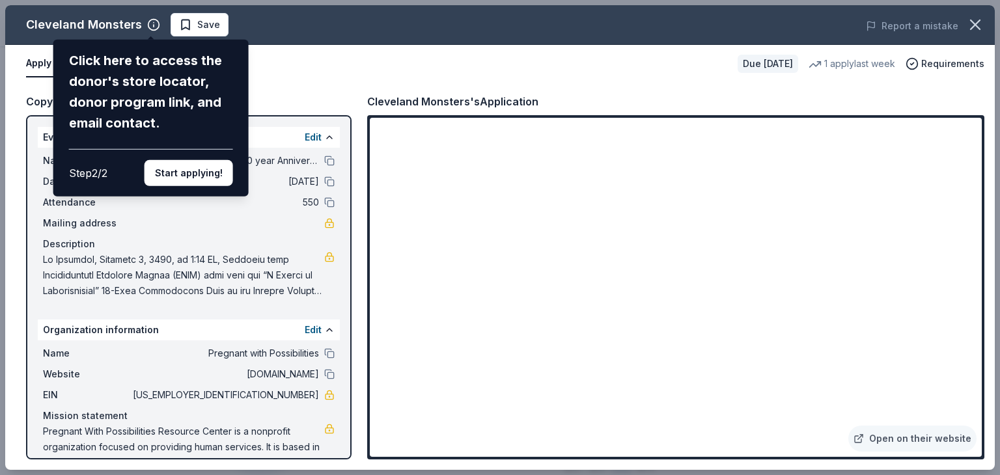
click at [611, 262] on div "Cleveland Monsters Click here to access the donor's store locator, donor progra…" at bounding box center [500, 237] width 990 height 465
click at [188, 178] on button "Start applying!" at bounding box center [189, 173] width 89 height 26
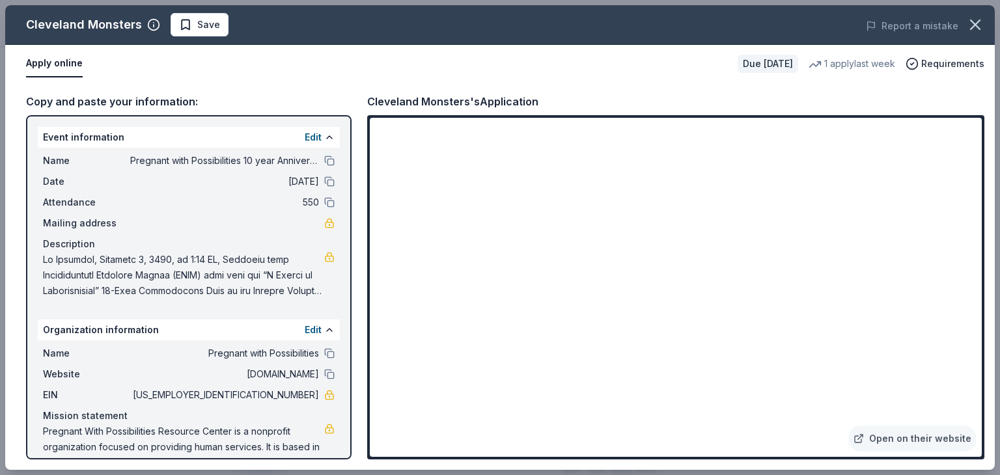
drag, startPoint x: 250, startPoint y: 402, endPoint x: 303, endPoint y: 400, distance: 52.8
click at [303, 400] on span "[US_EMPLOYER_IDENTIFICATION_NUMBER]" at bounding box center [224, 395] width 189 height 16
